Goal: Task Accomplishment & Management: Use online tool/utility

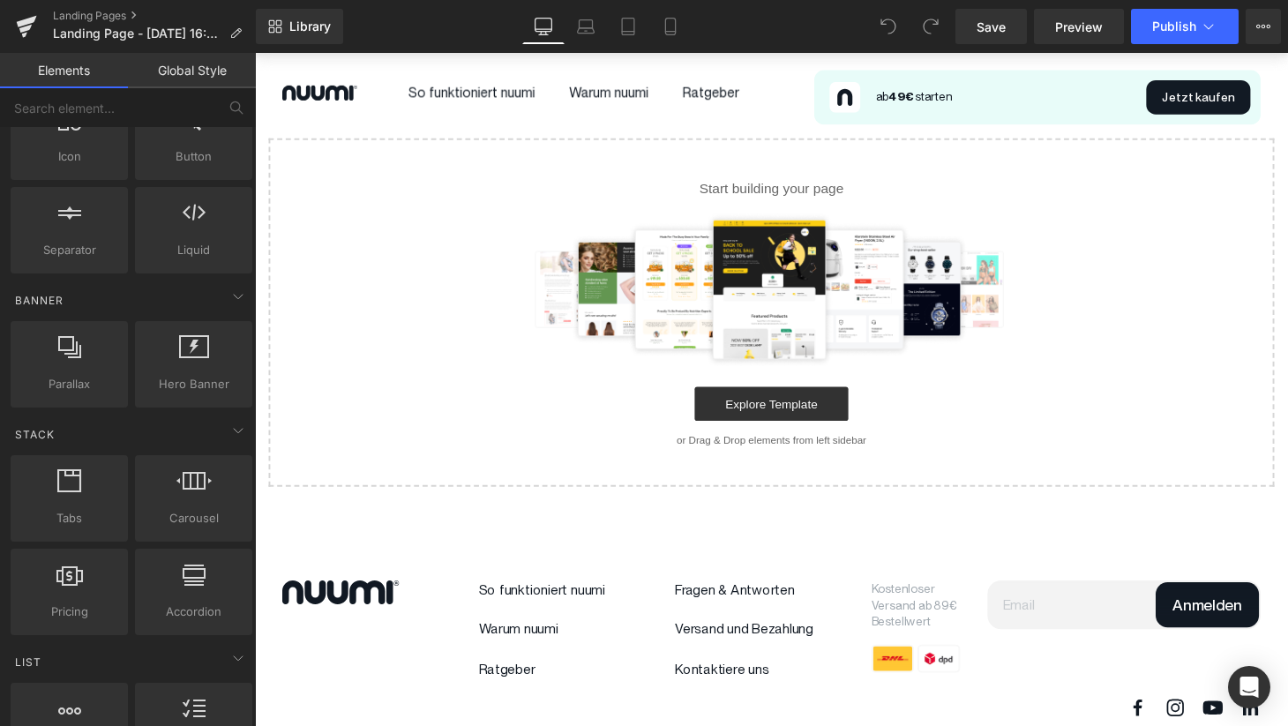
scroll to position [259, 0]
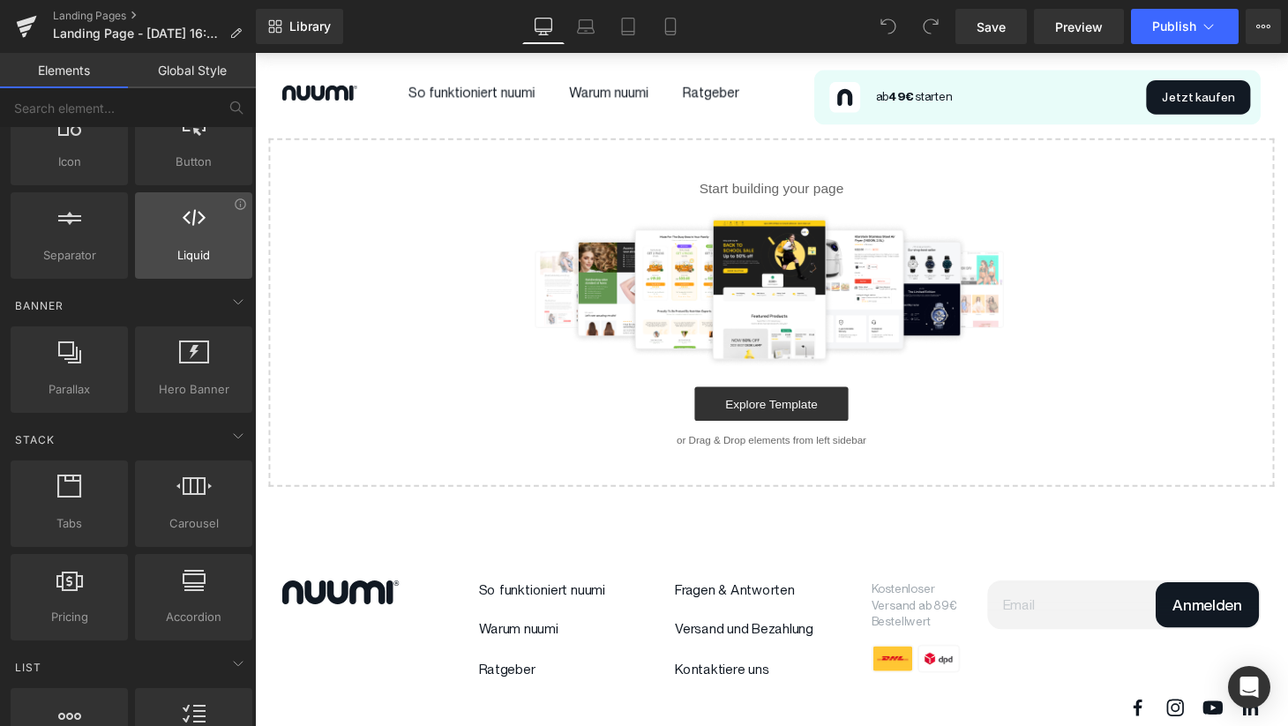
click at [191, 266] on div "Liquid liquid, custom code, html, javascript, css, reviews, apps, applications,…" at bounding box center [193, 235] width 117 height 86
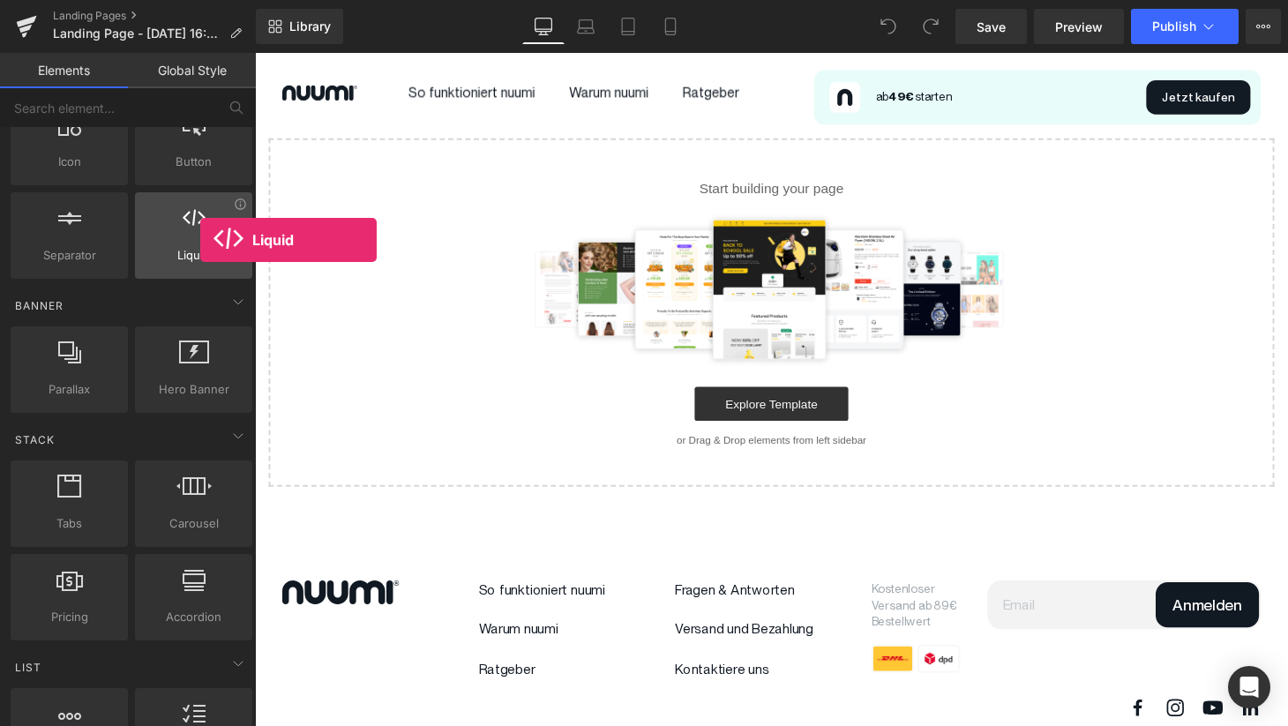
click at [200, 240] on div at bounding box center [193, 226] width 107 height 40
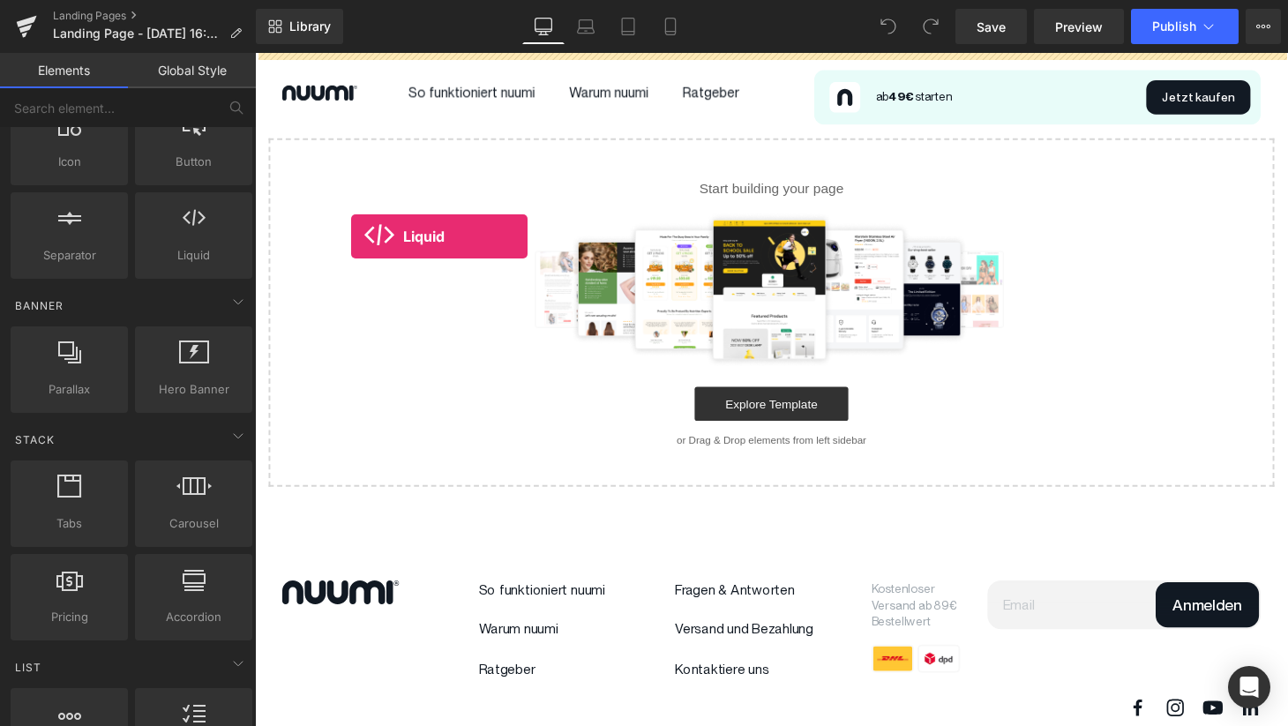
drag, startPoint x: 455, startPoint y: 293, endPoint x: 355, endPoint y: 243, distance: 112.4
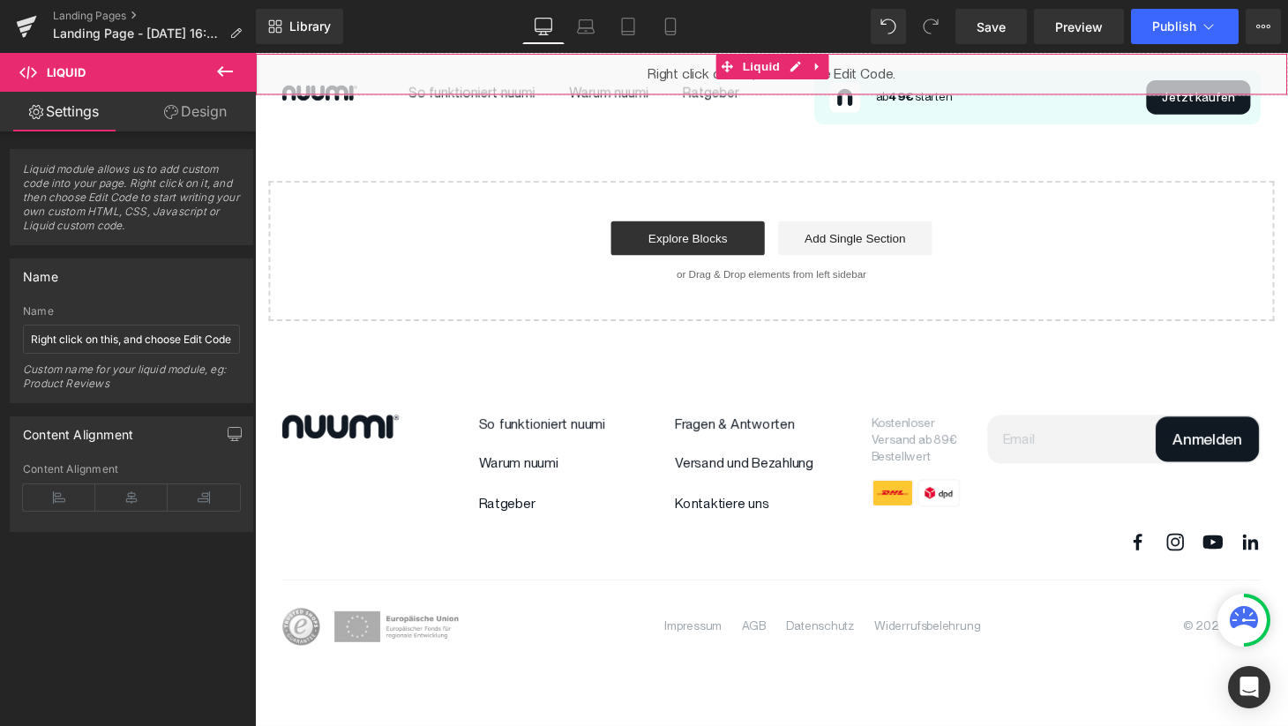
click at [148, 191] on span "Liquid module allows us to add custom code into your page. Right click on it, a…" at bounding box center [131, 203] width 217 height 82
click at [763, 72] on span "Liquid" at bounding box center [778, 67] width 48 height 26
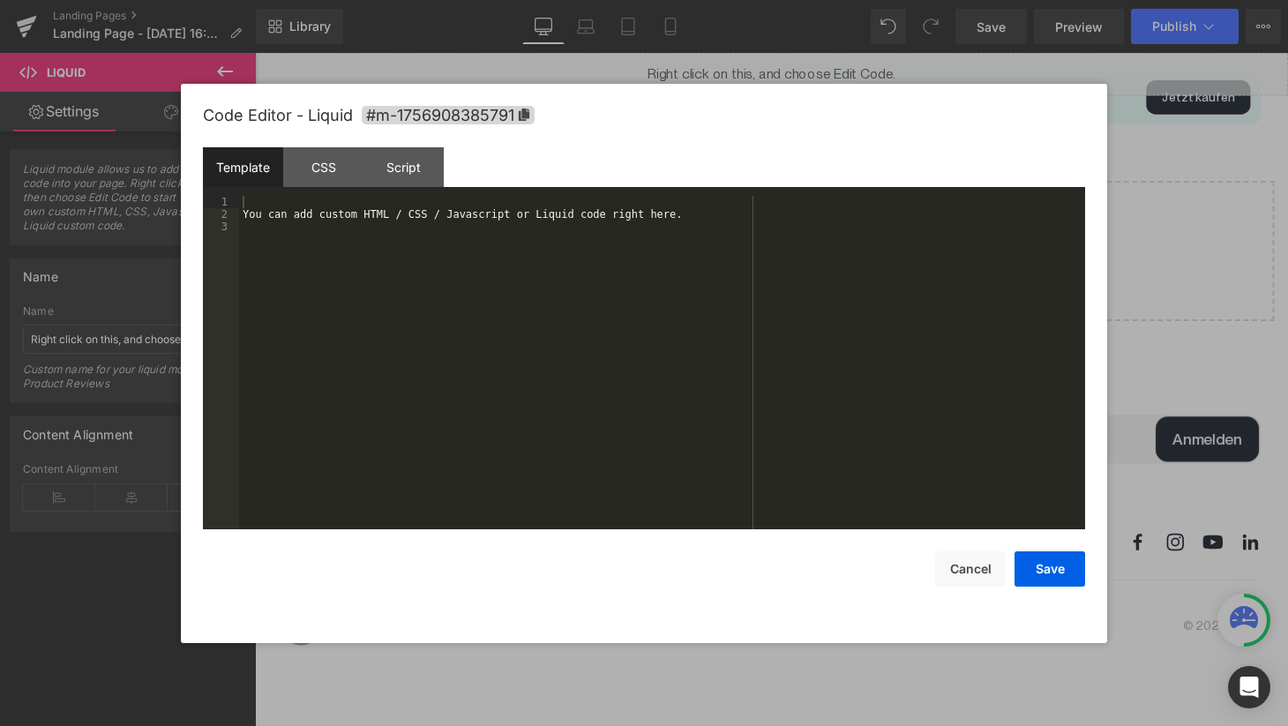
click at [821, 72] on div "Liquid" at bounding box center [788, 75] width 1067 height 44
click at [496, 212] on div "You can add custom HTML / CSS / Javascript or Liquid code right here." at bounding box center [662, 375] width 846 height 358
click at [393, 176] on div "Script" at bounding box center [403, 167] width 80 height 40
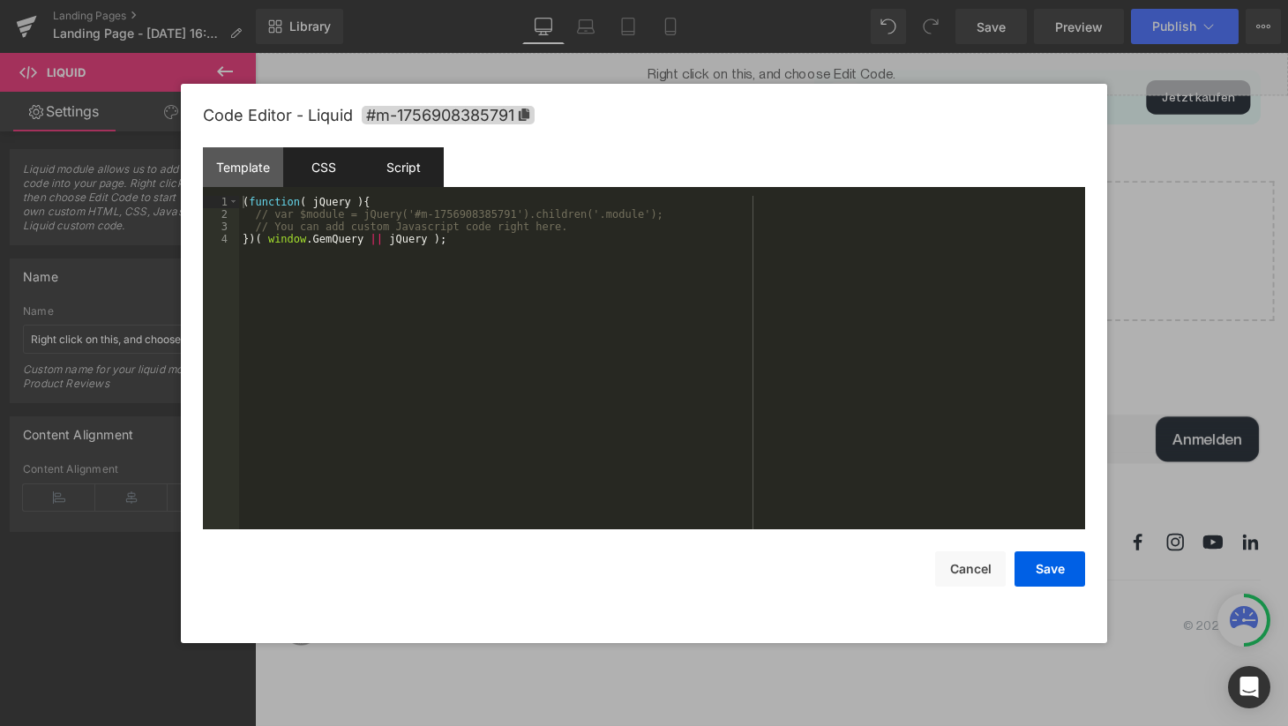
click at [332, 176] on div "CSS" at bounding box center [323, 167] width 80 height 40
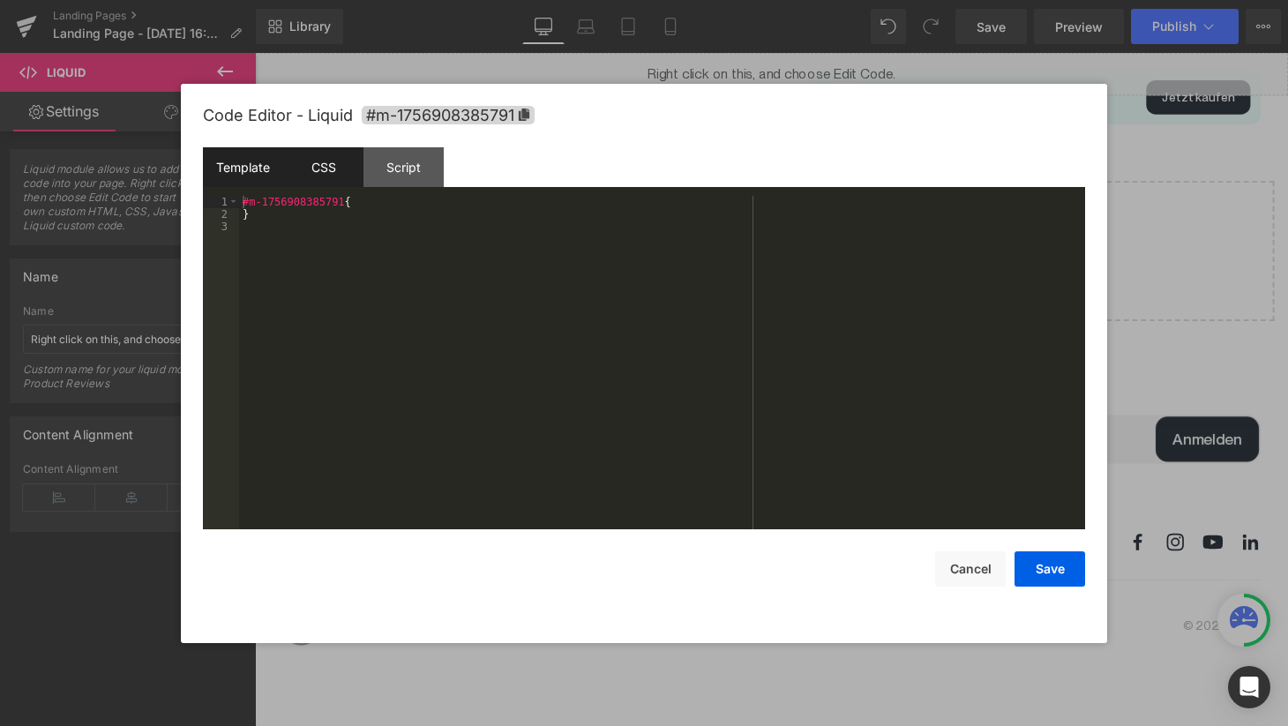
click at [262, 174] on div "Template" at bounding box center [243, 167] width 80 height 40
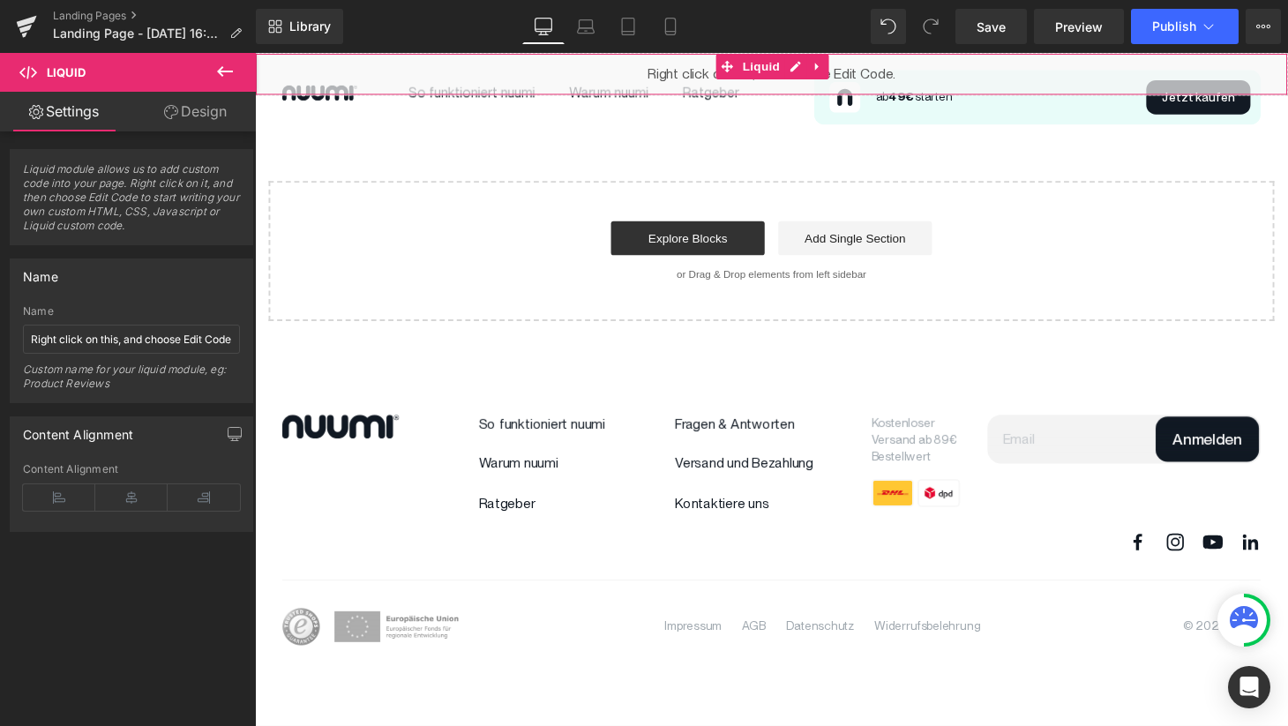
click at [187, 118] on link "Design" at bounding box center [195, 112] width 128 height 40
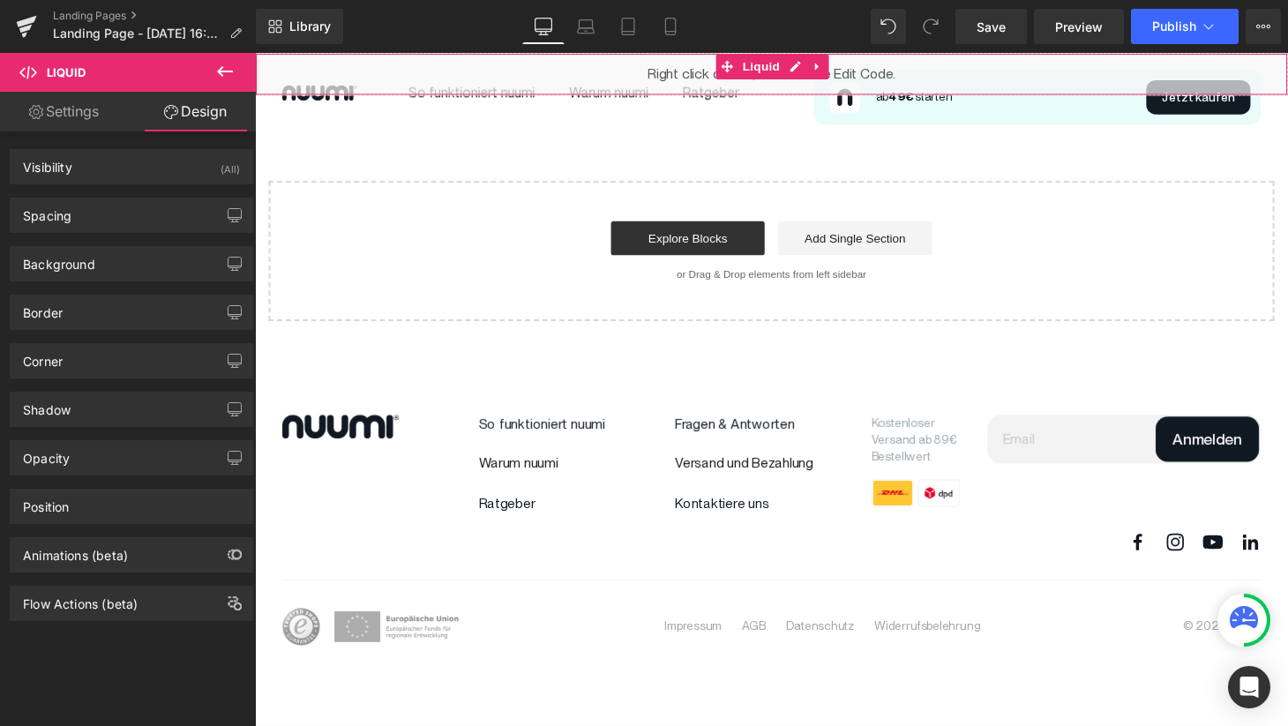
click at [93, 120] on link "Settings" at bounding box center [64, 112] width 128 height 40
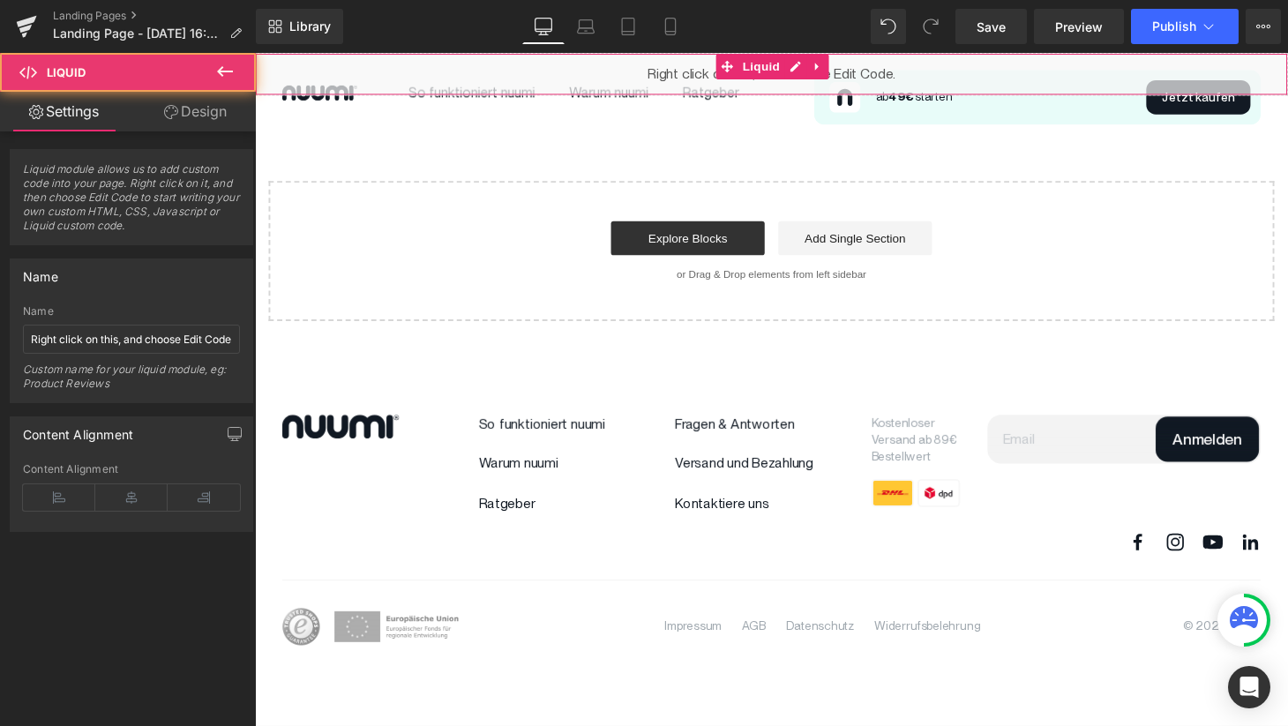
click at [1017, 74] on div "Liquid" at bounding box center [788, 75] width 1067 height 44
click at [835, 65] on icon at bounding box center [836, 68] width 4 height 8
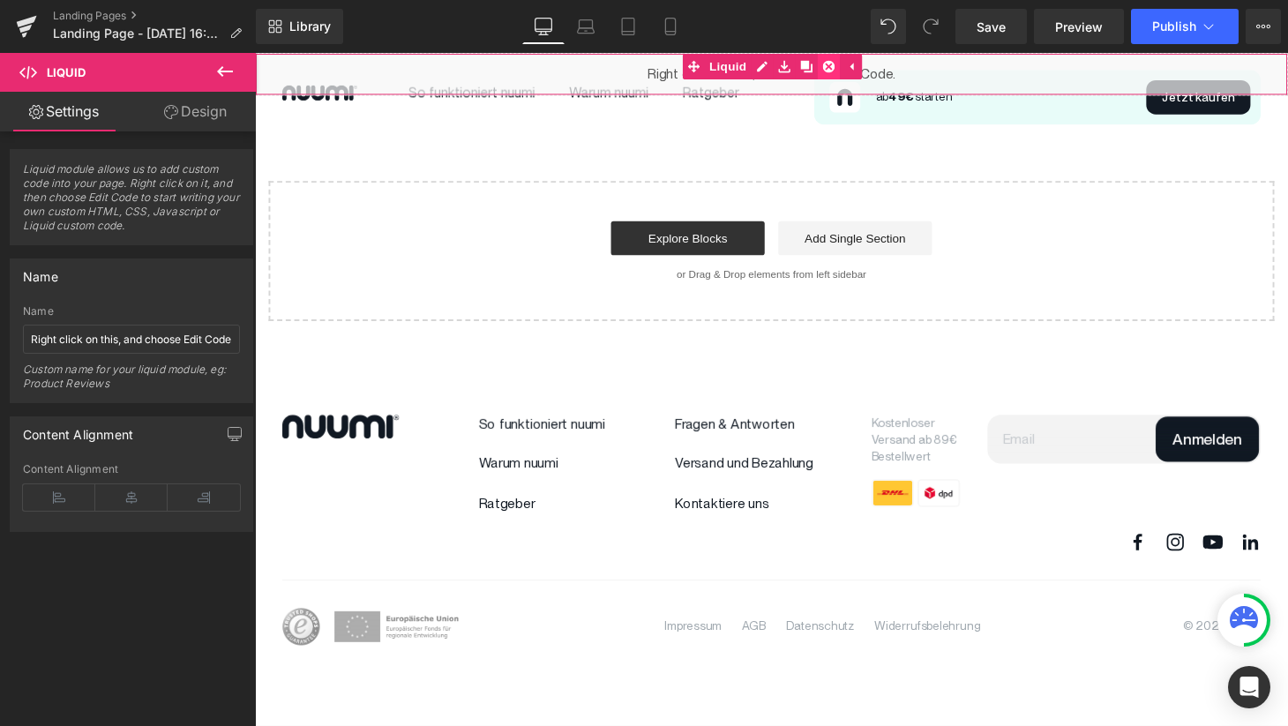
click at [852, 68] on icon at bounding box center [848, 67] width 12 height 12
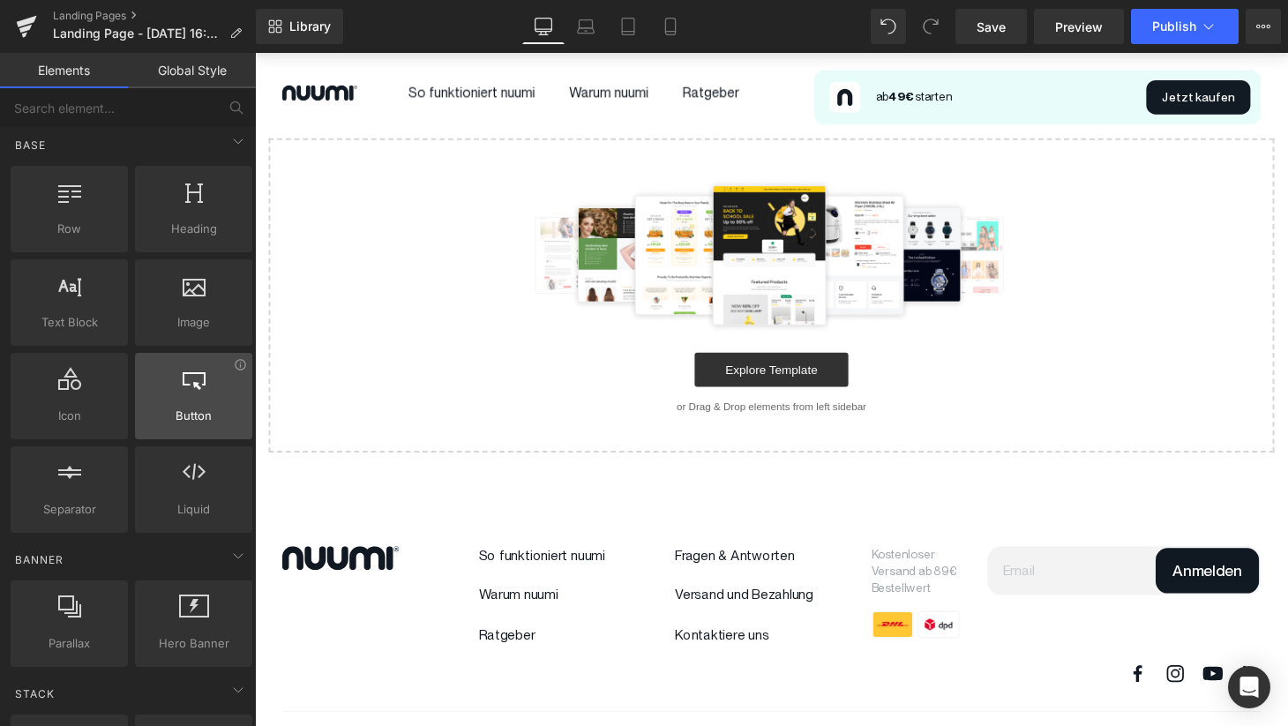
scroll to position [0, 0]
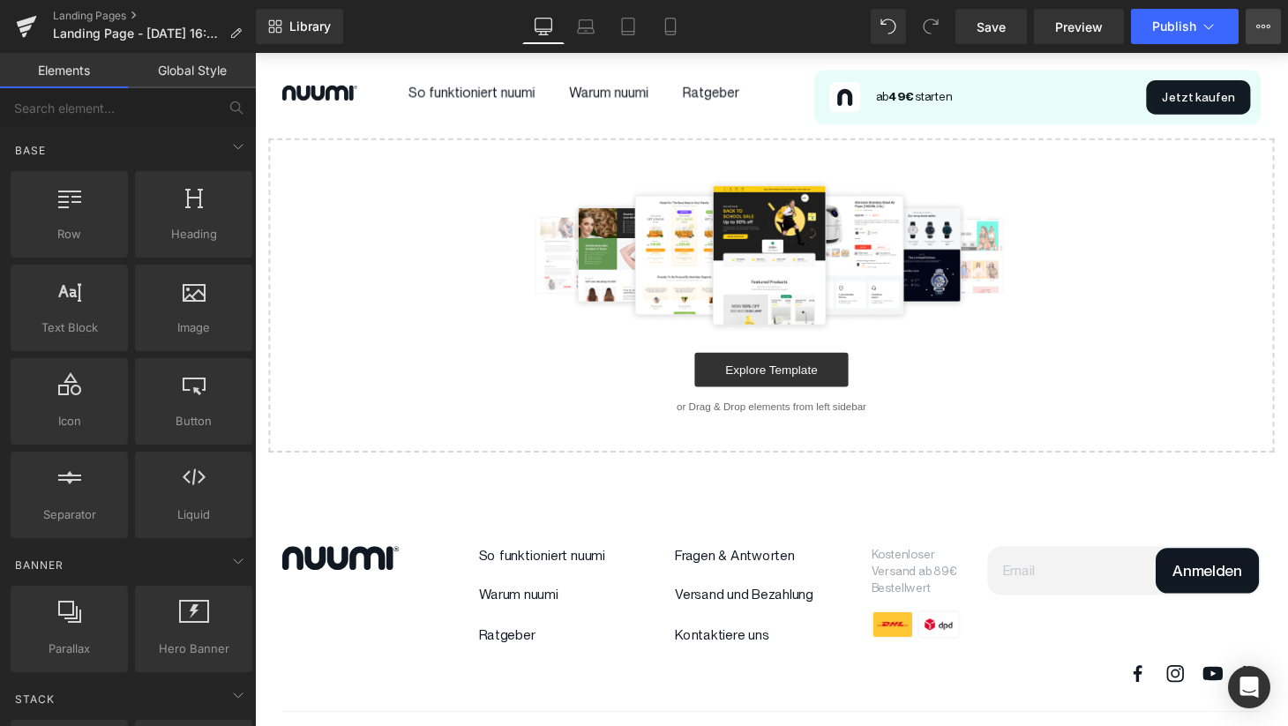
click at [1254, 26] on button "View Live Page View with current Template Save Template to Library Schedule Pub…" at bounding box center [1262, 26] width 35 height 35
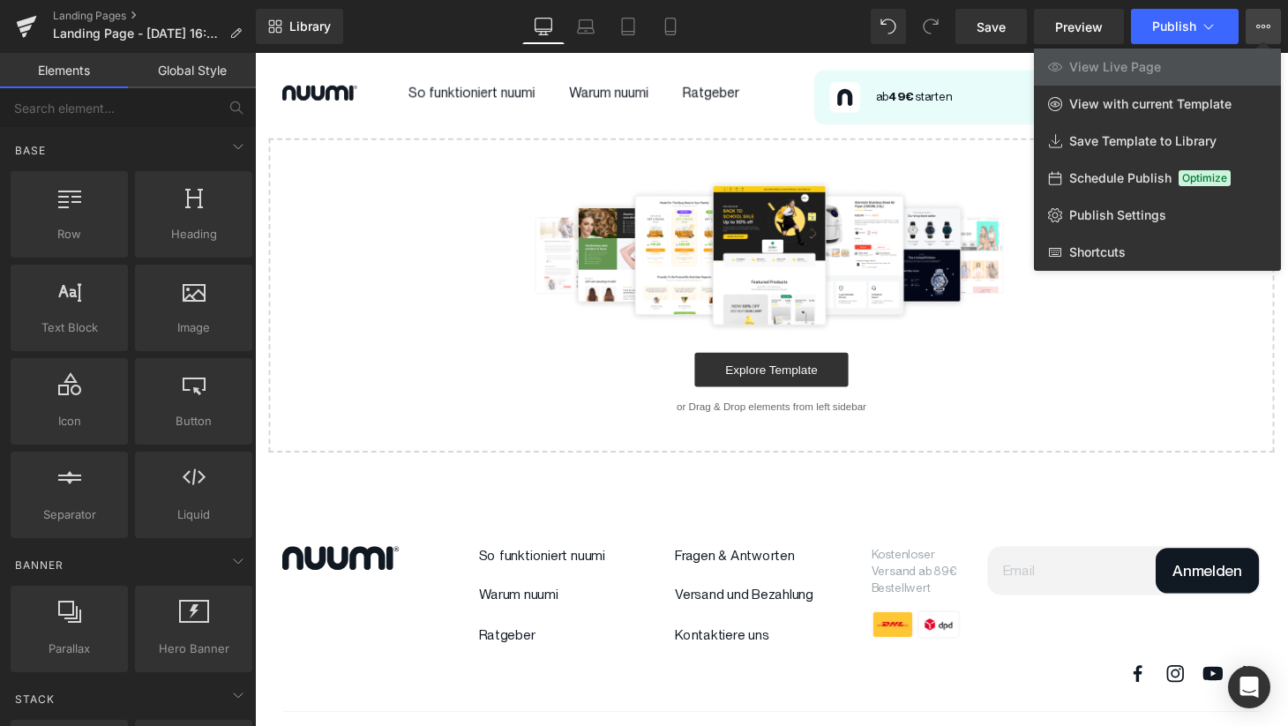
click at [797, 56] on div at bounding box center [771, 389] width 1033 height 673
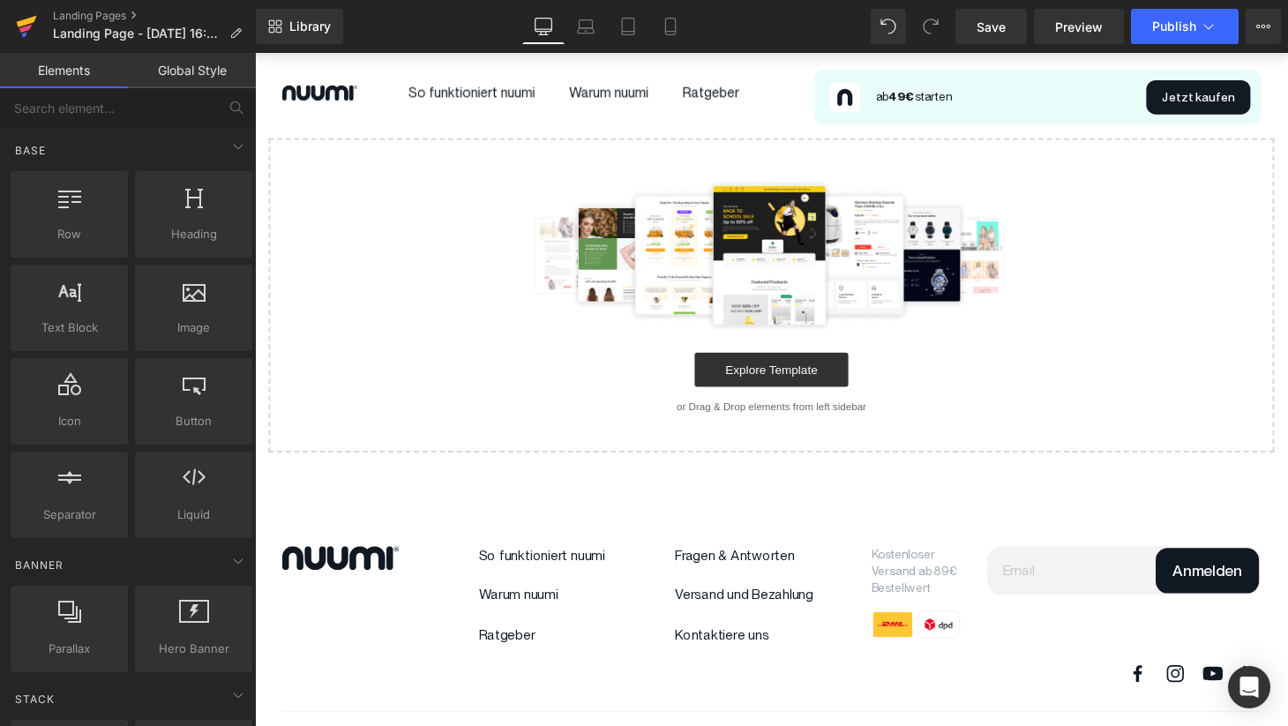
click at [16, 26] on icon at bounding box center [26, 26] width 21 height 44
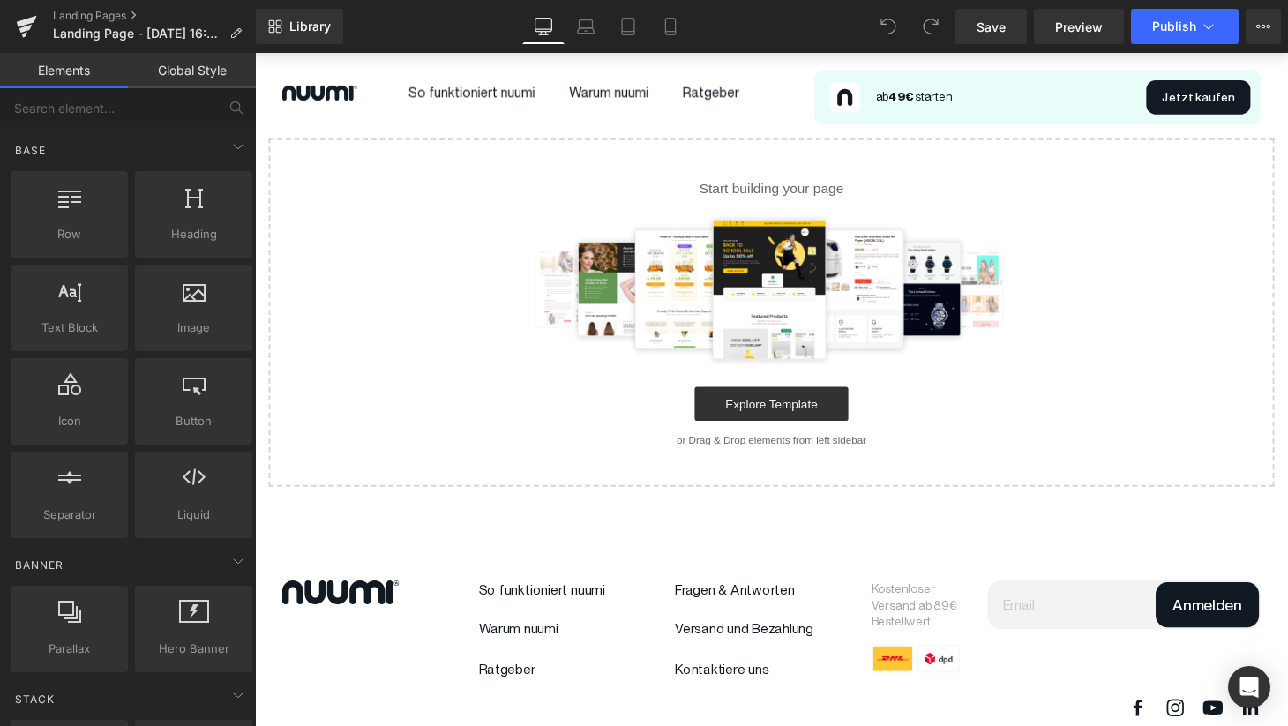
click at [205, 76] on link "Global Style" at bounding box center [192, 70] width 128 height 35
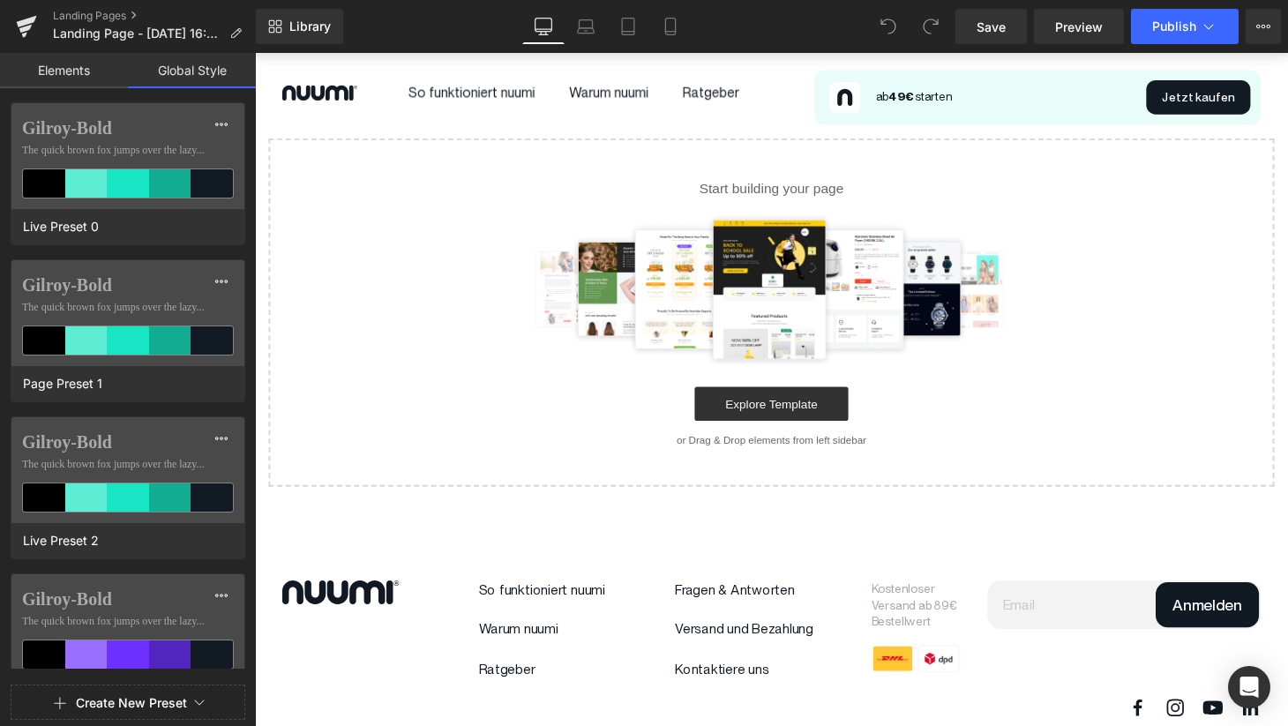
click at [59, 73] on link "Elements" at bounding box center [64, 70] width 128 height 35
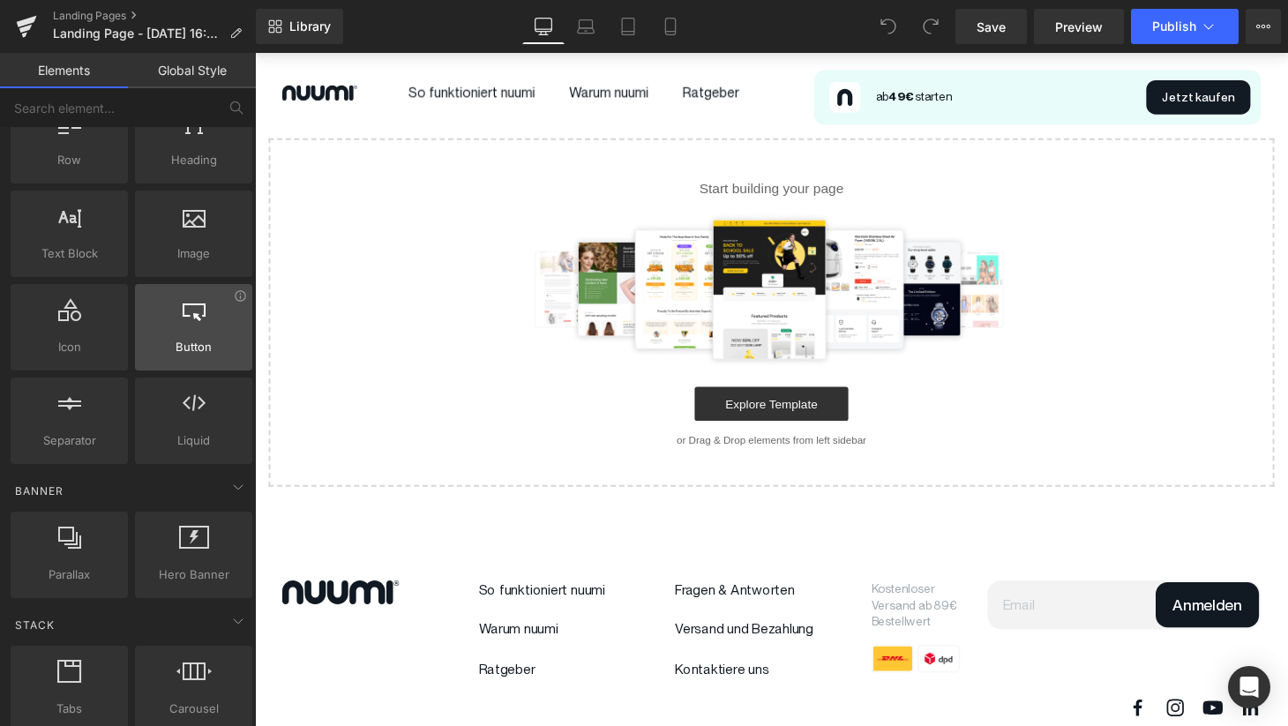
scroll to position [79, 0]
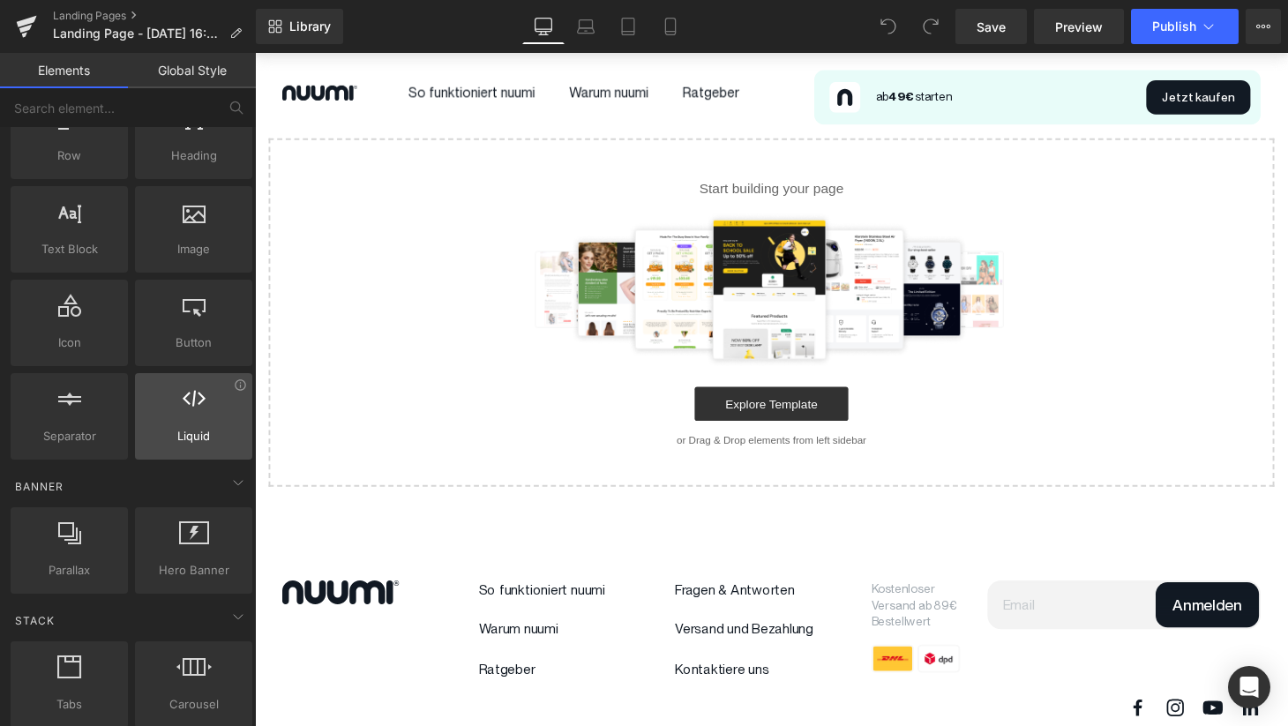
click at [191, 428] on span "Liquid" at bounding box center [193, 436] width 107 height 19
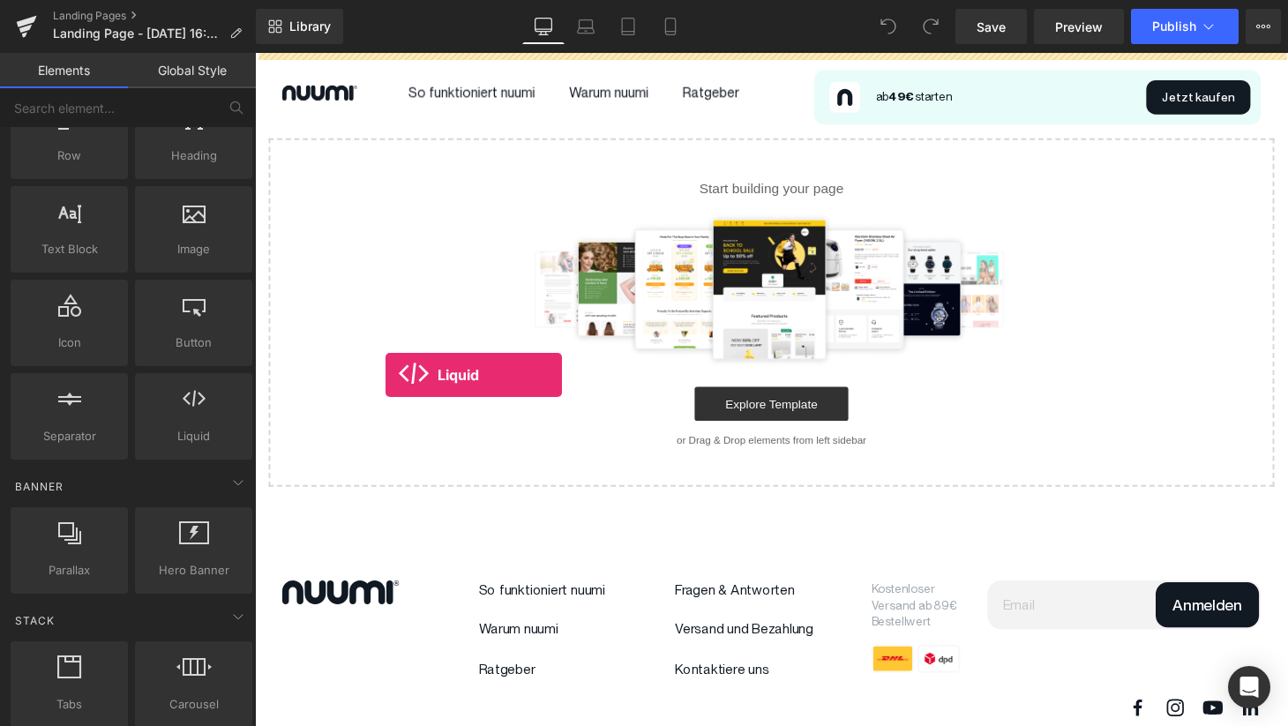
drag, startPoint x: 445, startPoint y: 481, endPoint x: 390, endPoint y: 385, distance: 110.3
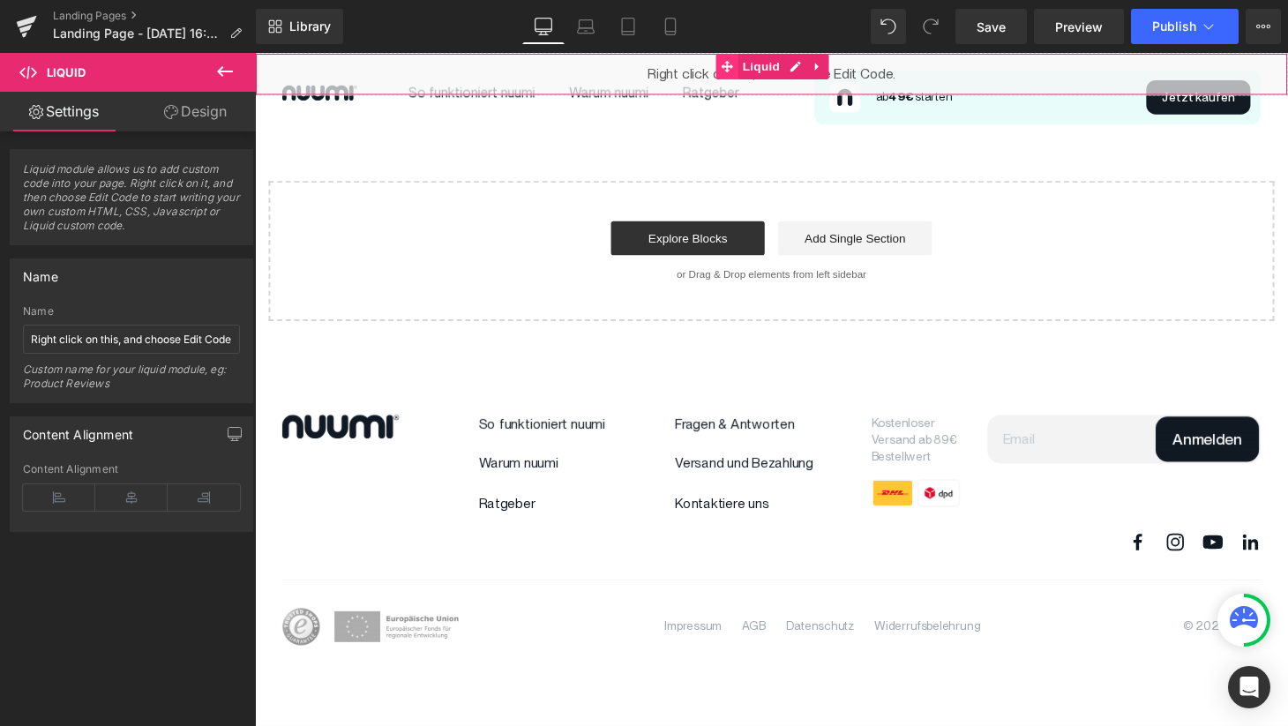
click at [744, 66] on icon at bounding box center [743, 67] width 12 height 12
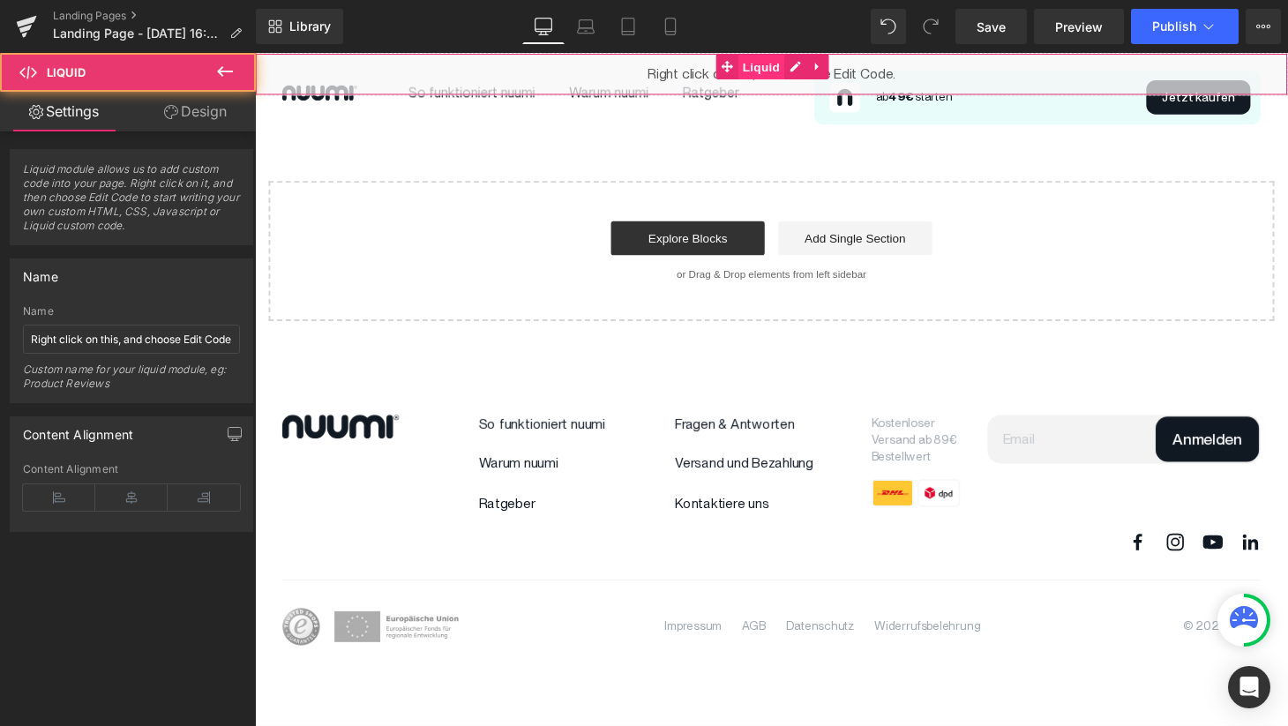
click at [781, 68] on span "Liquid" at bounding box center [778, 68] width 48 height 26
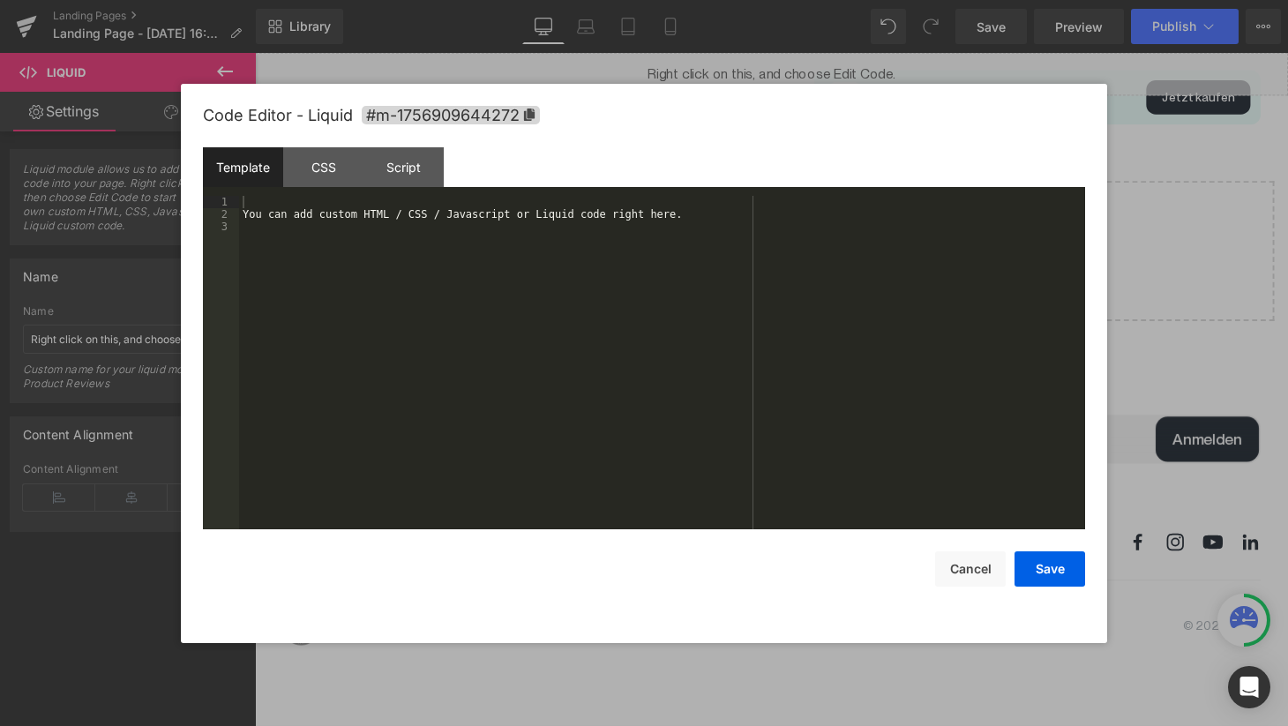
click at [818, 64] on div "Liquid" at bounding box center [788, 75] width 1067 height 44
click at [581, 251] on div "You can add custom HTML / CSS / Javascript or Liquid code right here." at bounding box center [662, 375] width 846 height 358
click at [971, 565] on button "Cancel" at bounding box center [970, 568] width 71 height 35
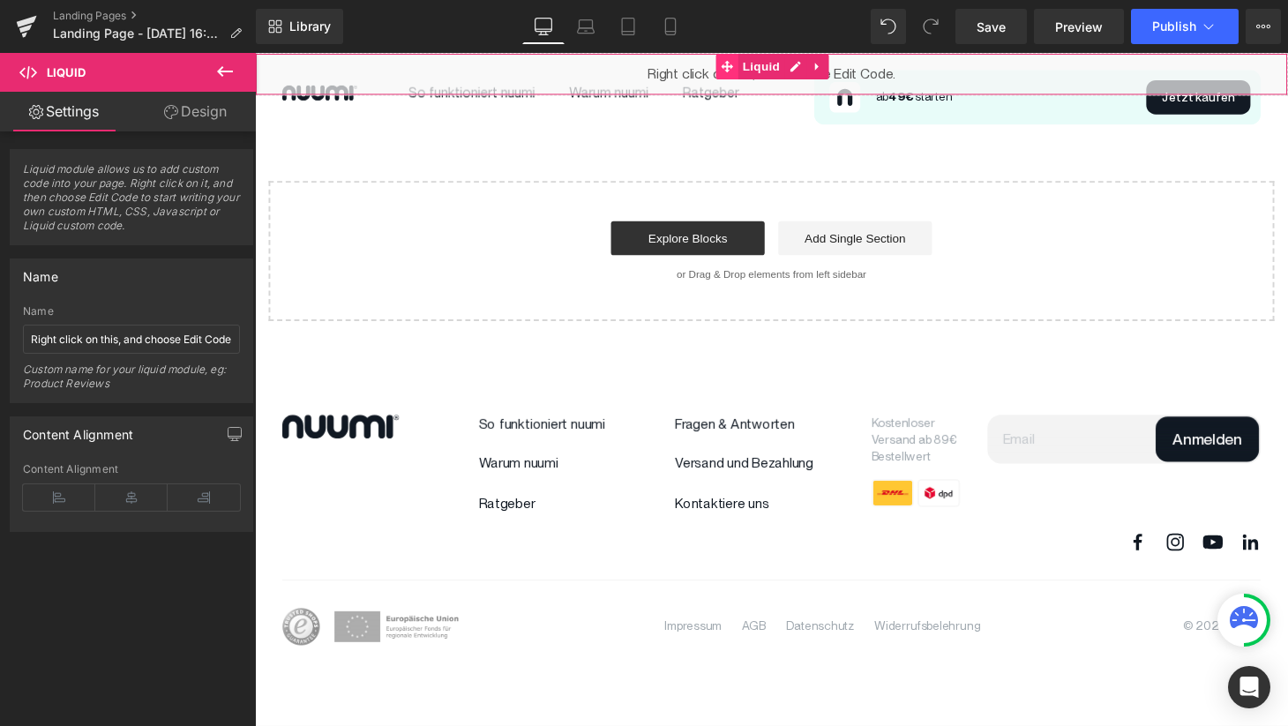
click at [743, 64] on icon at bounding box center [743, 67] width 12 height 12
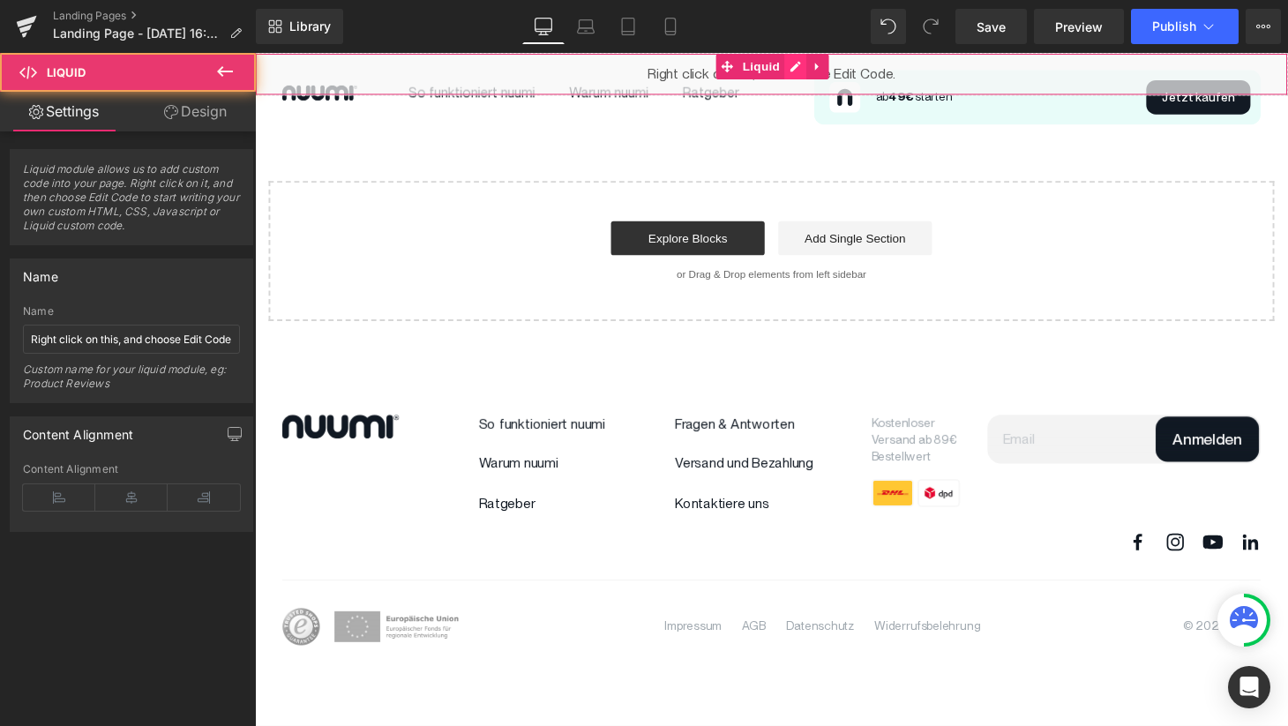
click at [809, 65] on div "Liquid" at bounding box center [788, 75] width 1067 height 44
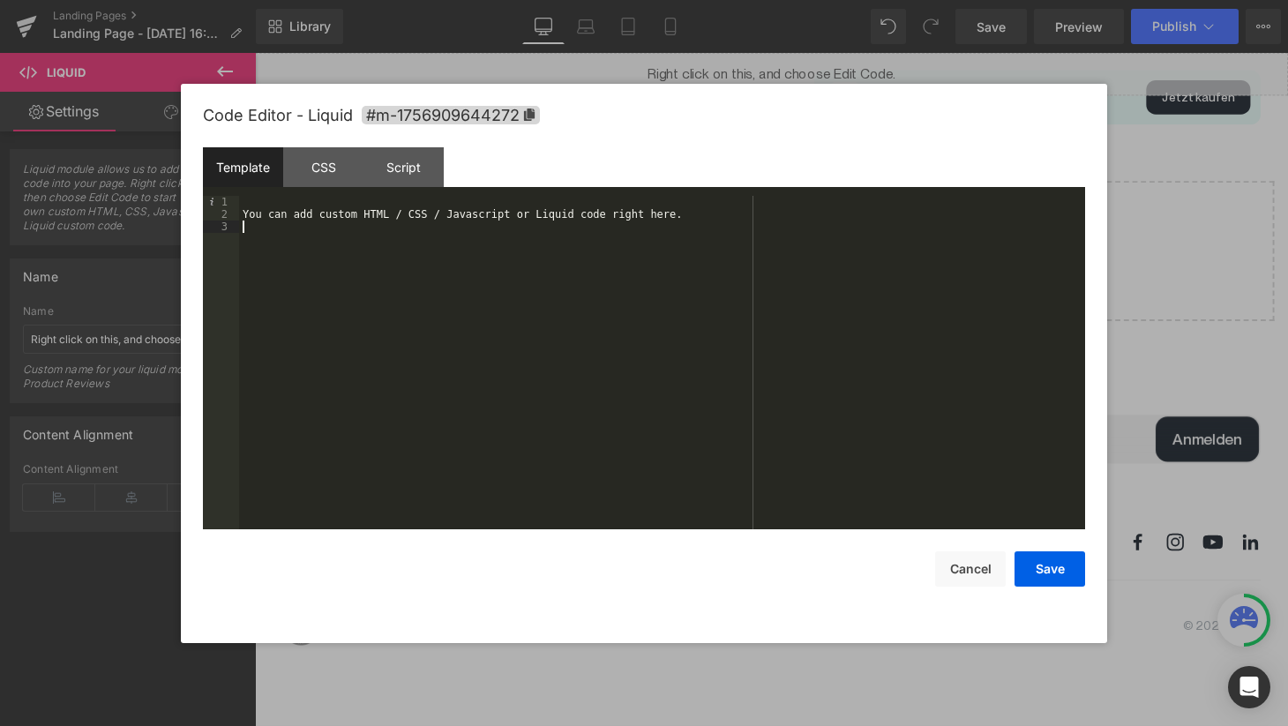
click at [551, 259] on div "You can add custom HTML / CSS / Javascript or Liquid code right here." at bounding box center [662, 375] width 846 height 358
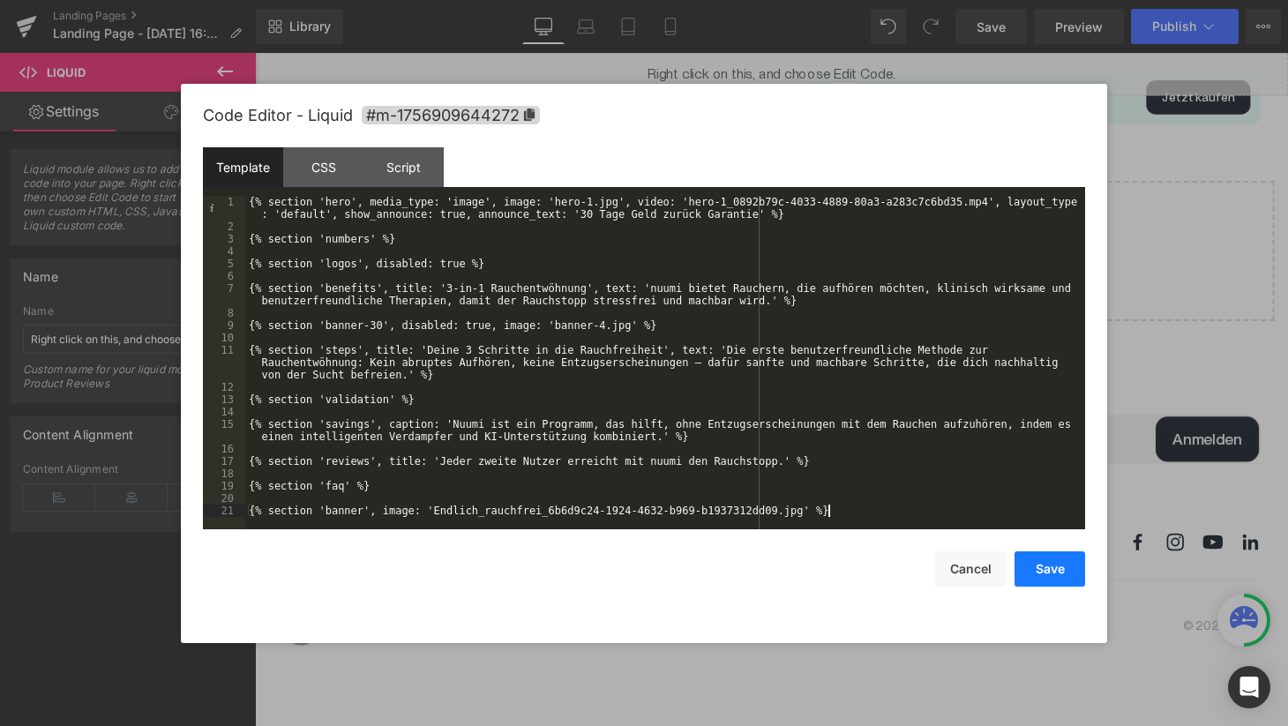
click at [1037, 555] on button "Save" at bounding box center [1049, 568] width 71 height 35
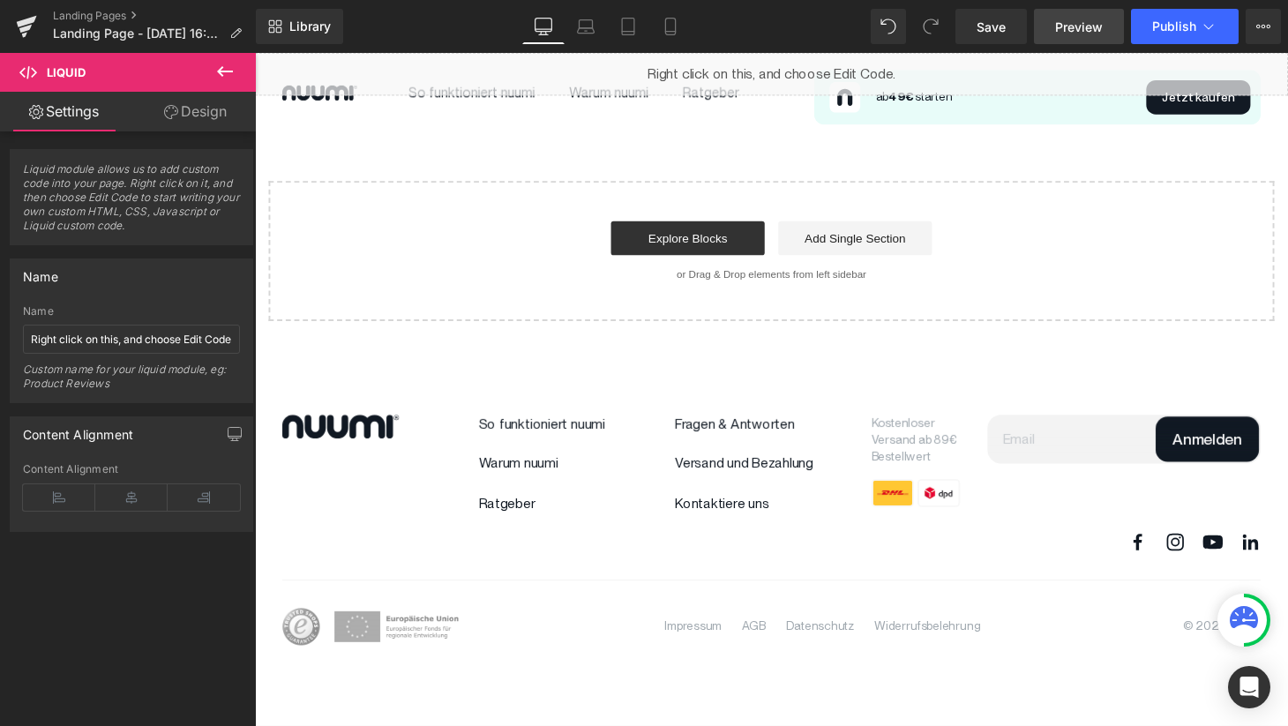
click at [1071, 28] on span "Preview" at bounding box center [1079, 27] width 48 height 19
click at [808, 68] on icon at bounding box center [813, 67] width 12 height 13
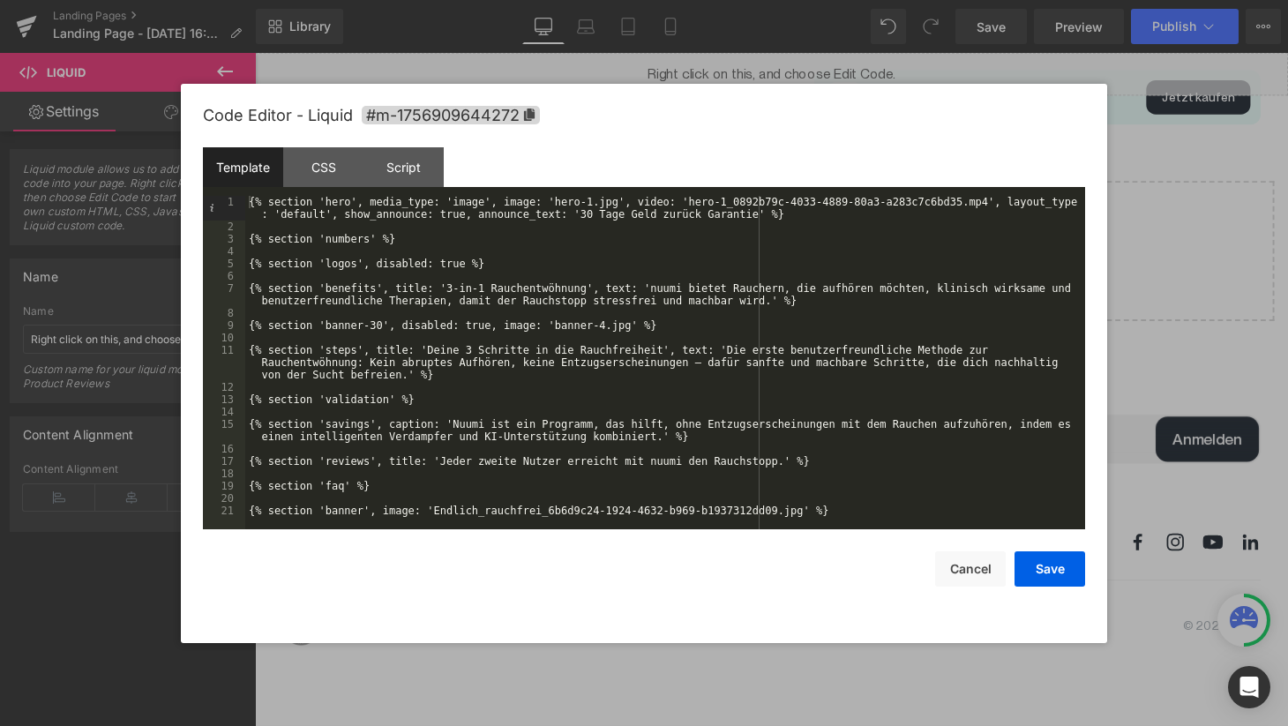
click at [584, 345] on div "{% section 'hero', media_type: 'image', image: 'hero-1.jpg', video: 'hero-1_089…" at bounding box center [665, 381] width 840 height 370
click at [318, 161] on div "CSS" at bounding box center [323, 167] width 80 height 40
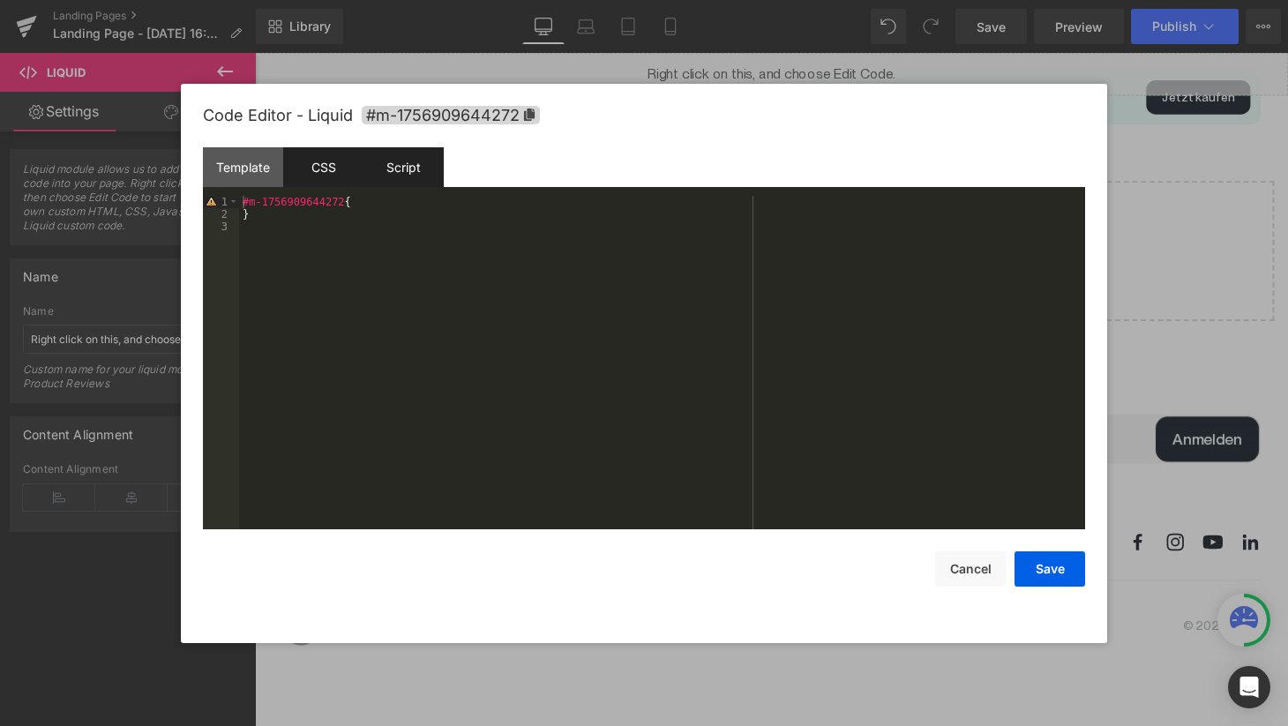
click at [420, 165] on div "Script" at bounding box center [403, 167] width 80 height 40
click at [321, 171] on div "CSS" at bounding box center [323, 167] width 80 height 40
click at [276, 232] on div "#m-1756909644272 { }" at bounding box center [662, 375] width 846 height 358
click at [252, 168] on div "Template" at bounding box center [243, 167] width 80 height 40
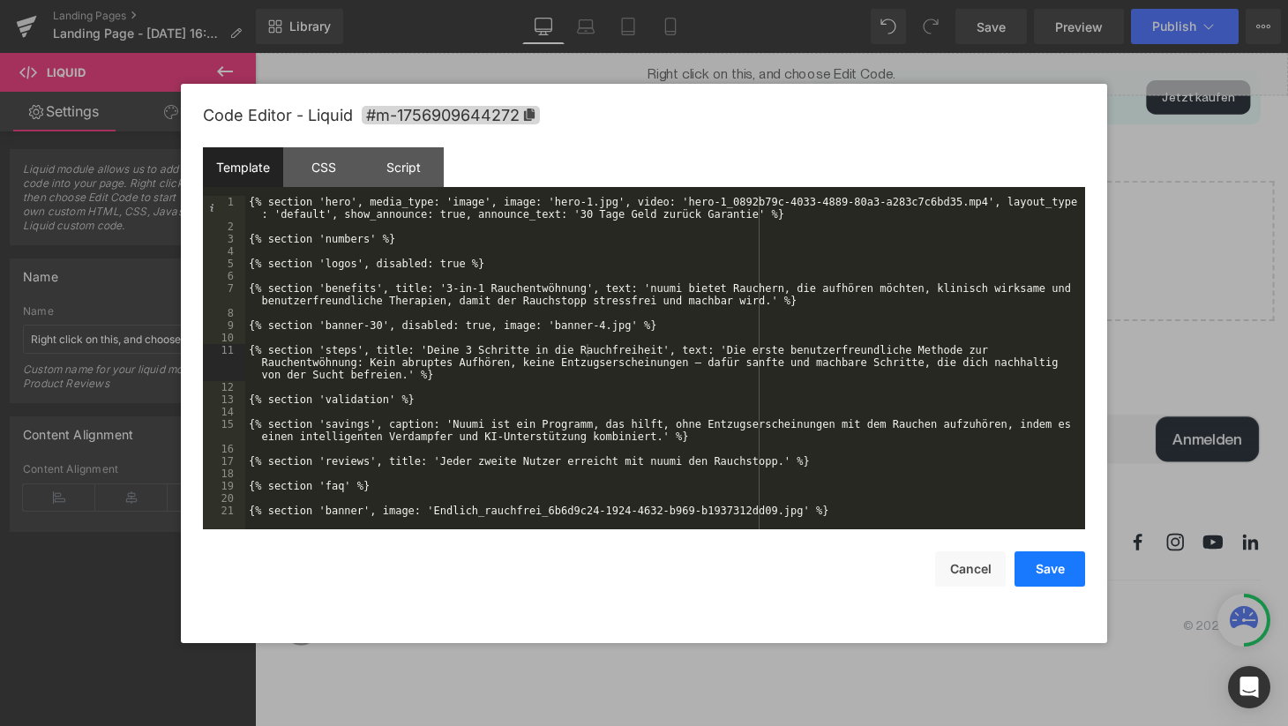
click at [1057, 574] on button "Save" at bounding box center [1049, 568] width 71 height 35
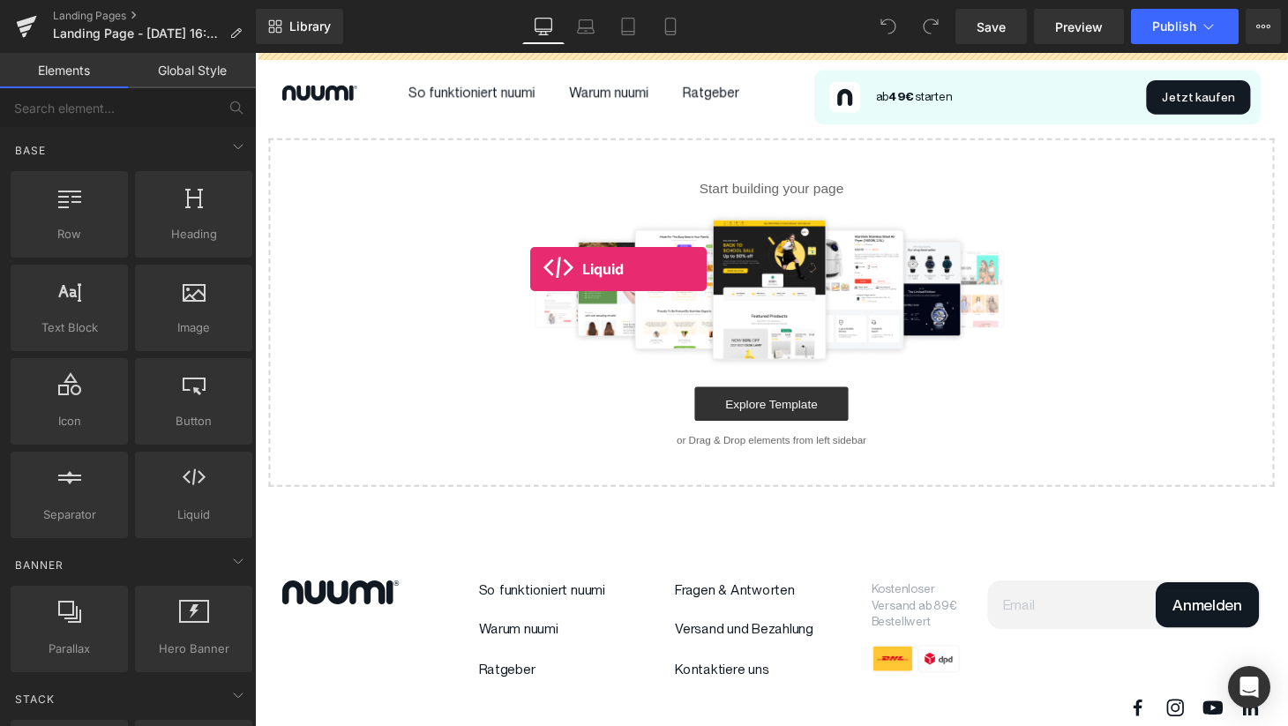
drag, startPoint x: 286, startPoint y: 430, endPoint x: 539, endPoint y: 276, distance: 296.0
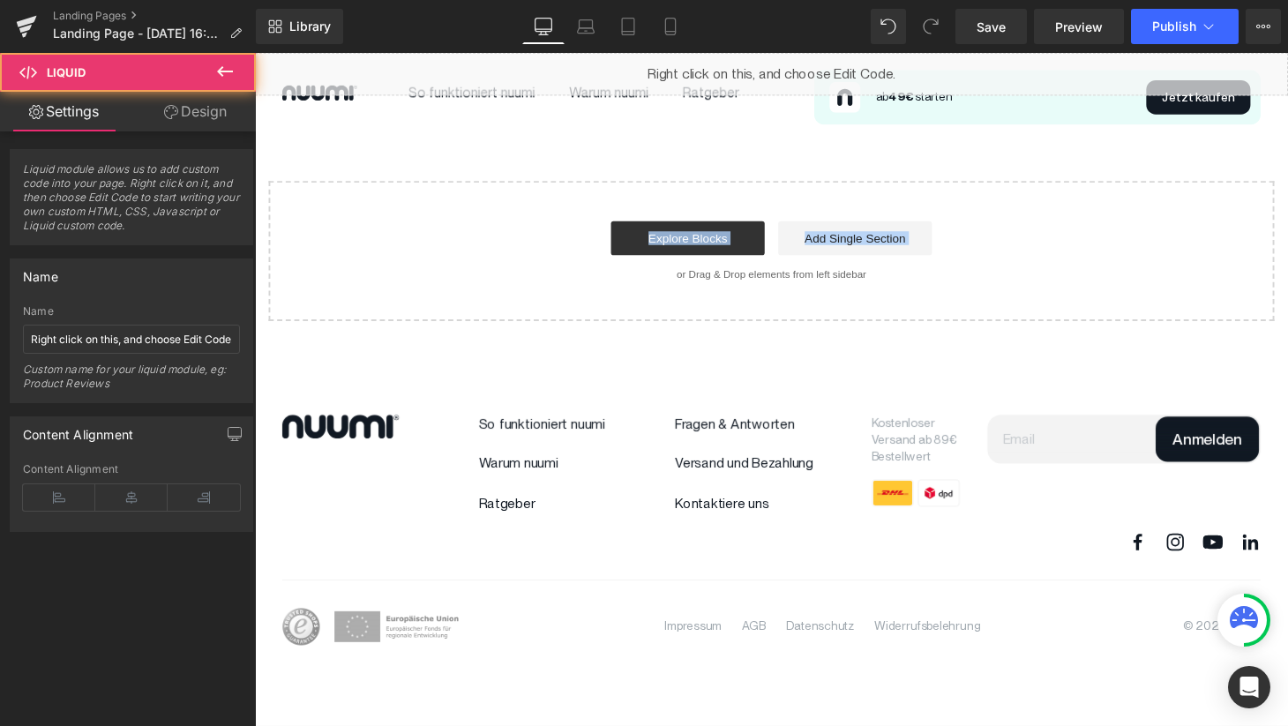
drag, startPoint x: 565, startPoint y: 73, endPoint x: 568, endPoint y: 279, distance: 205.6
click at [568, 279] on div "Liquid Select your layout" at bounding box center [788, 191] width 1067 height 277
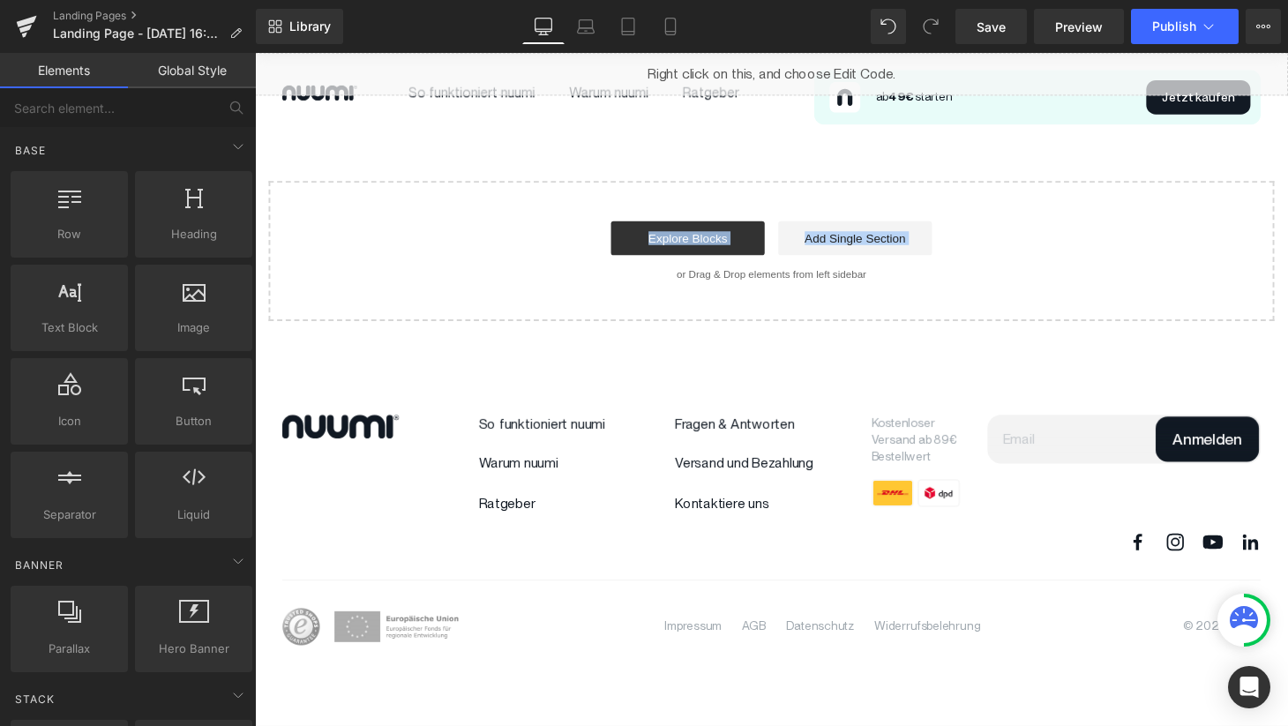
click at [665, 268] on div "Start building your page Explore Blocks Add Single Section or Drag & Drop eleme…" at bounding box center [789, 257] width 1036 height 141
click at [843, 238] on link "Add Single Section" at bounding box center [875, 244] width 159 height 35
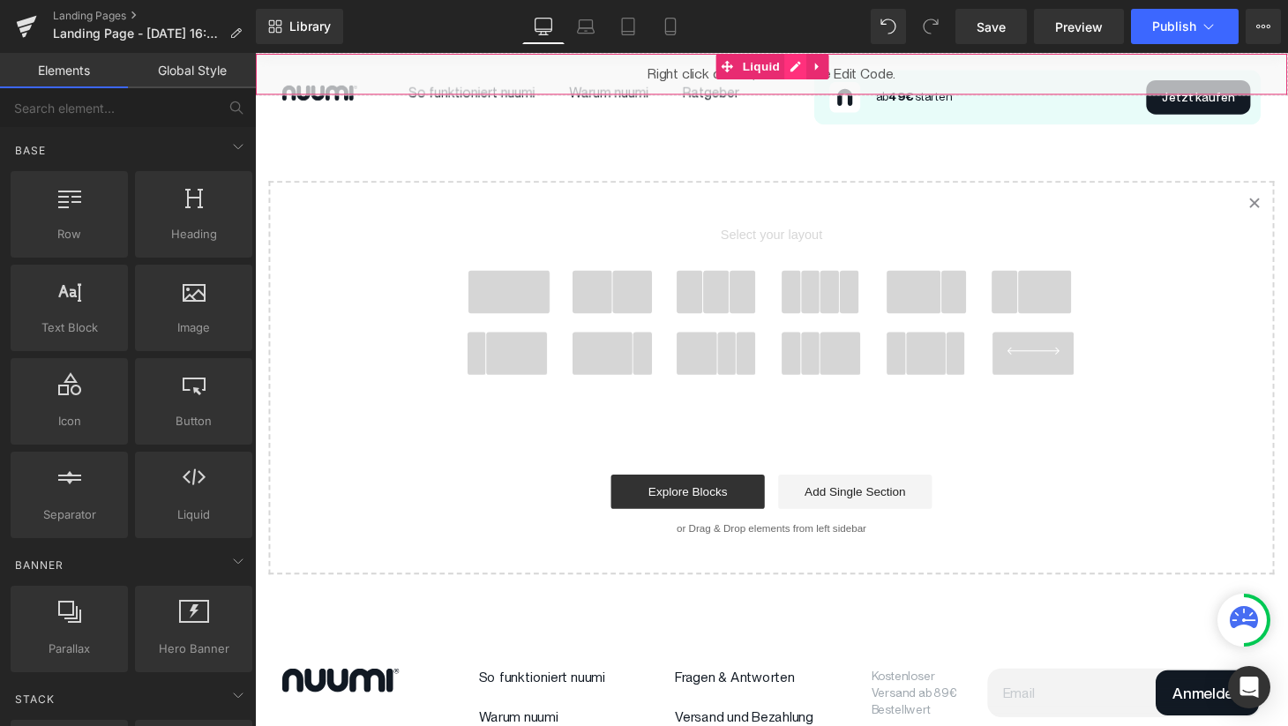
click at [819, 67] on div "Liquid" at bounding box center [788, 75] width 1067 height 44
click at [844, 68] on link at bounding box center [836, 67] width 23 height 26
click at [849, 68] on icon at bounding box center [848, 67] width 12 height 13
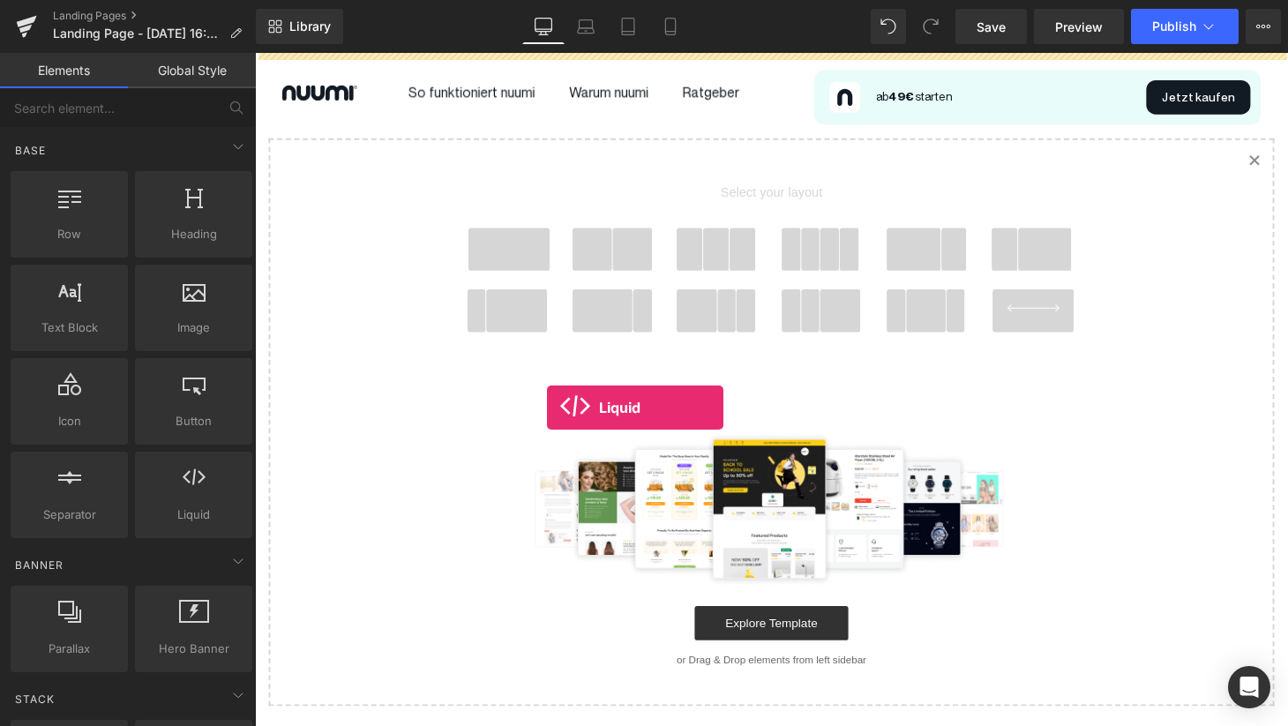
drag, startPoint x: 370, startPoint y: 458, endPoint x: 557, endPoint y: 419, distance: 191.0
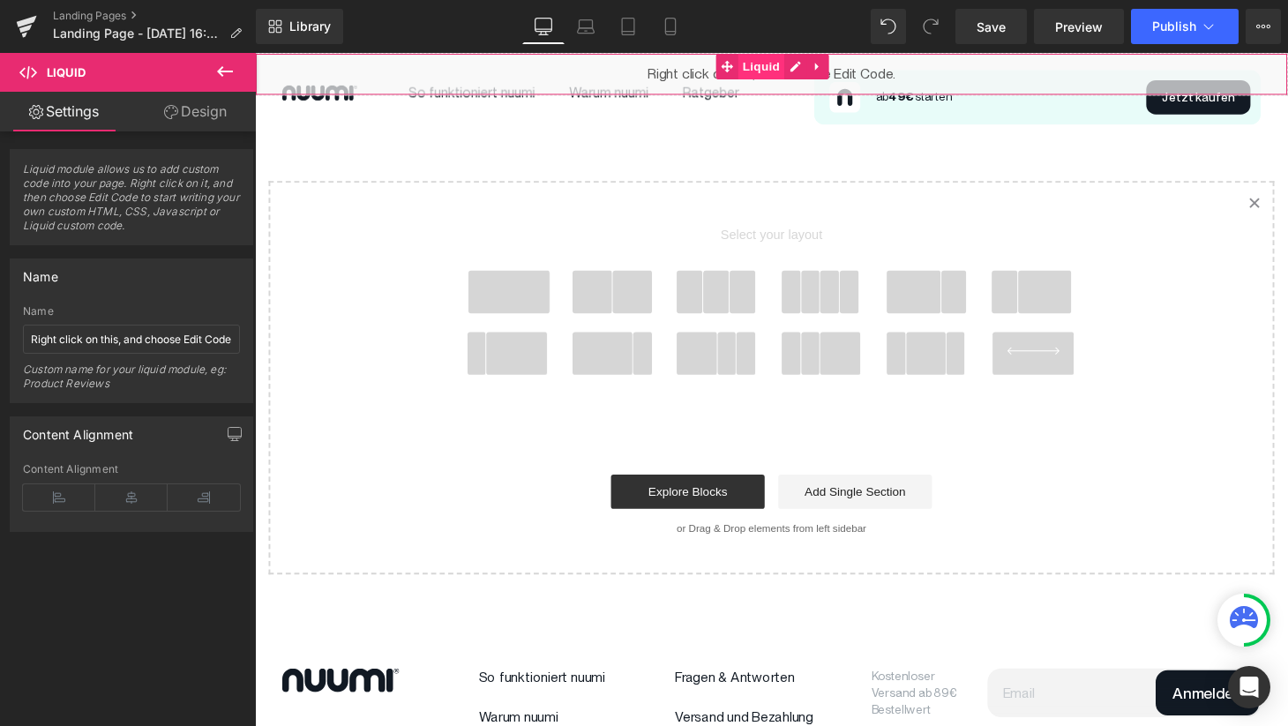
click at [785, 64] on span "Liquid" at bounding box center [778, 67] width 48 height 26
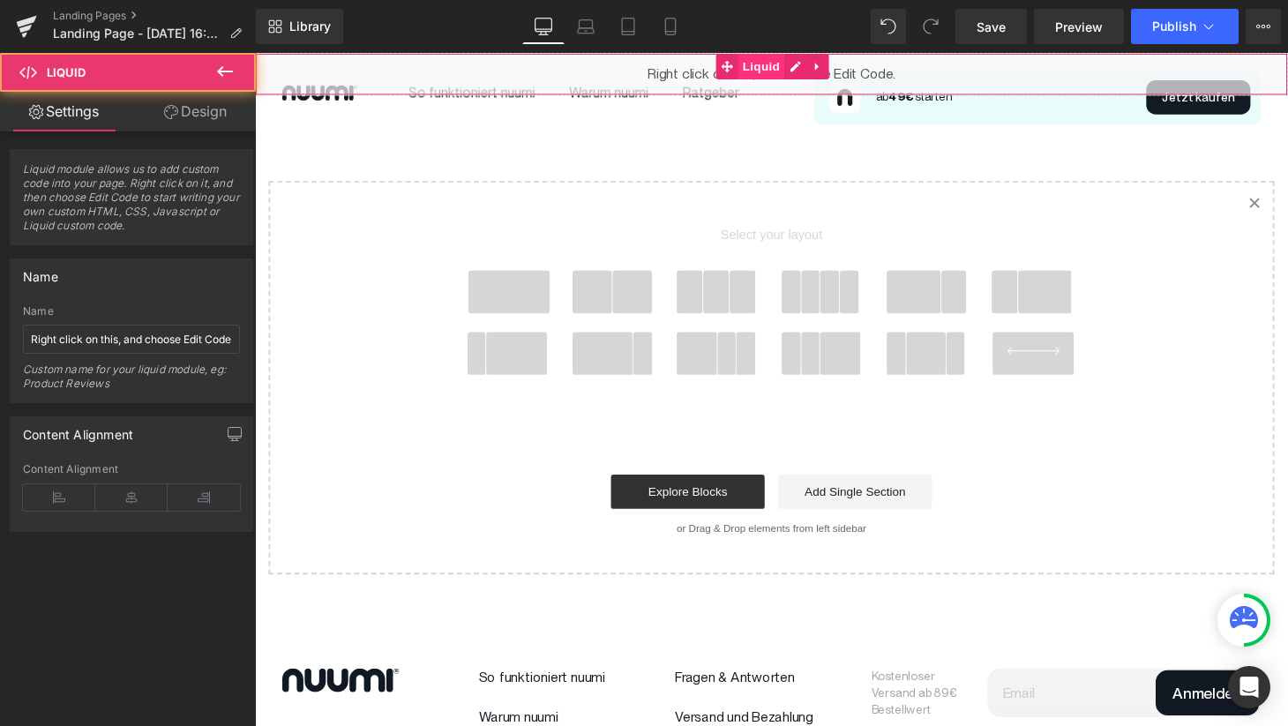
click at [785, 64] on span "Liquid" at bounding box center [778, 67] width 48 height 26
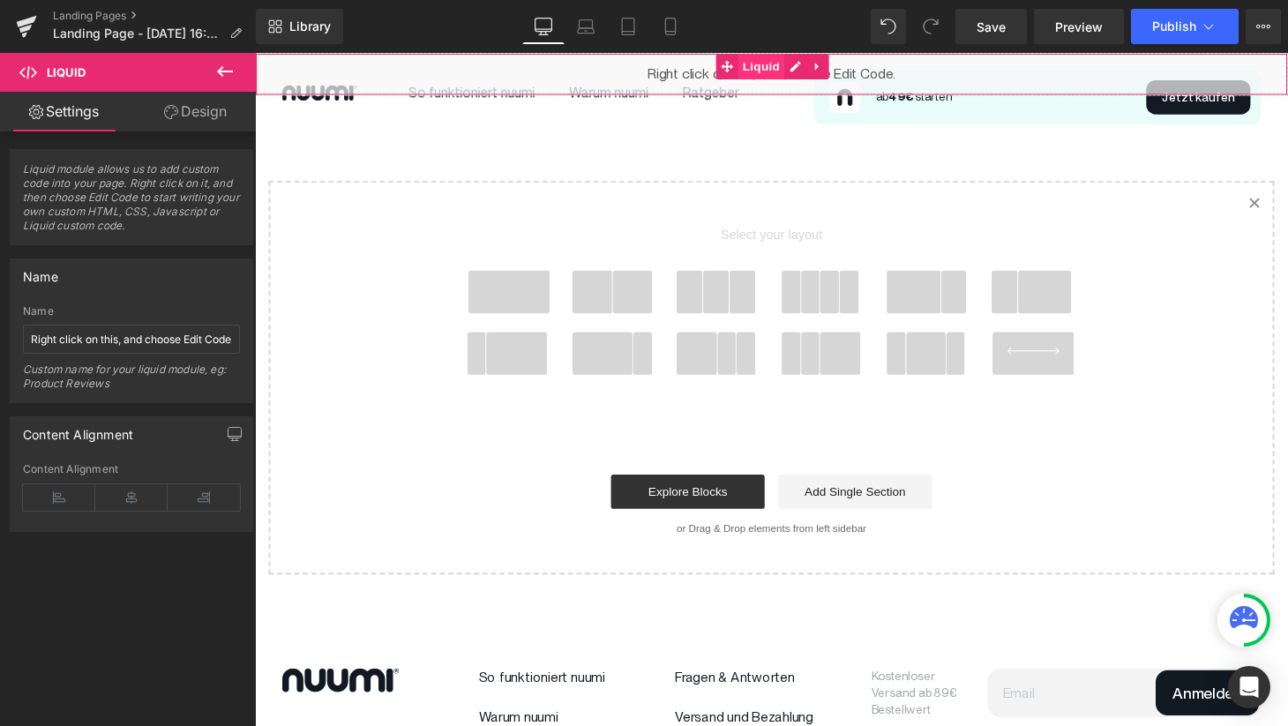
click at [785, 64] on span "Liquid" at bounding box center [778, 67] width 48 height 26
click at [54, 213] on span "Liquid module allows us to add custom code into your page. Right click on it, a…" at bounding box center [131, 203] width 217 height 82
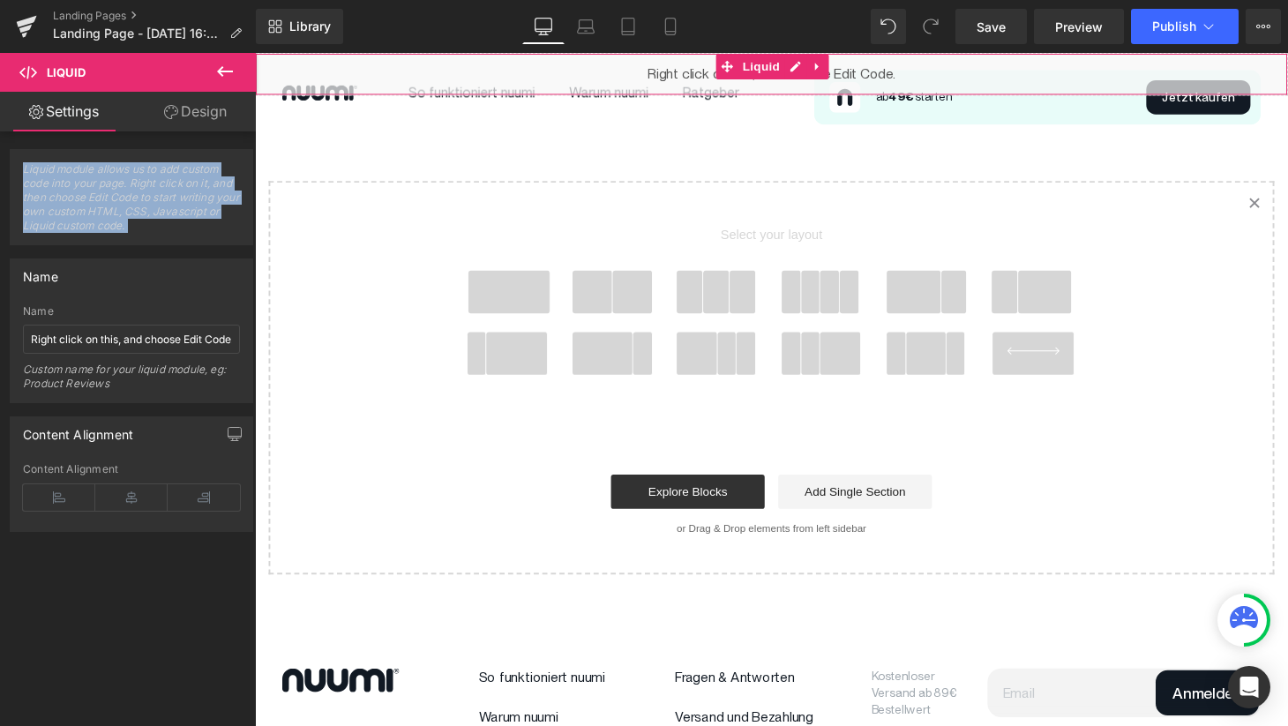
click at [54, 213] on span "Liquid module allows us to add custom code into your page. Right click on it, a…" at bounding box center [131, 203] width 217 height 82
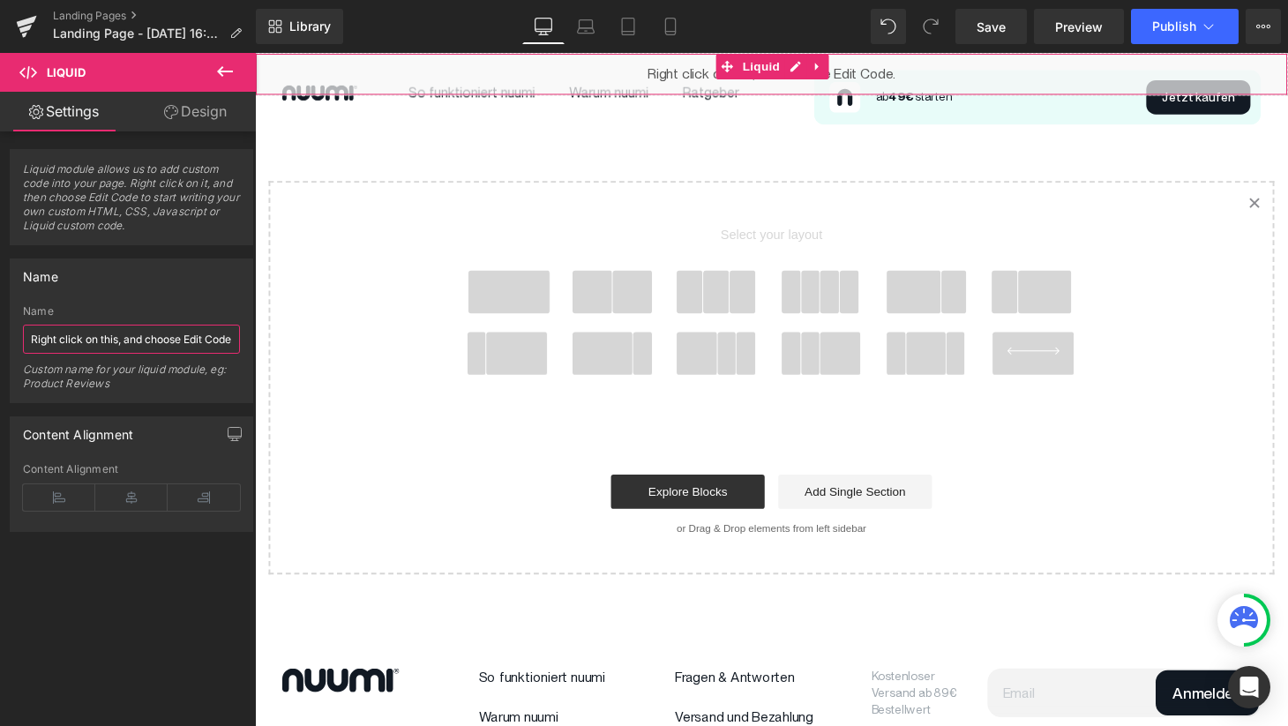
click at [80, 336] on input "Right click on this, and choose Edit Code." at bounding box center [131, 339] width 217 height 29
click at [106, 495] on icon at bounding box center [131, 497] width 72 height 26
click at [818, 67] on div "Liquid" at bounding box center [788, 75] width 1067 height 44
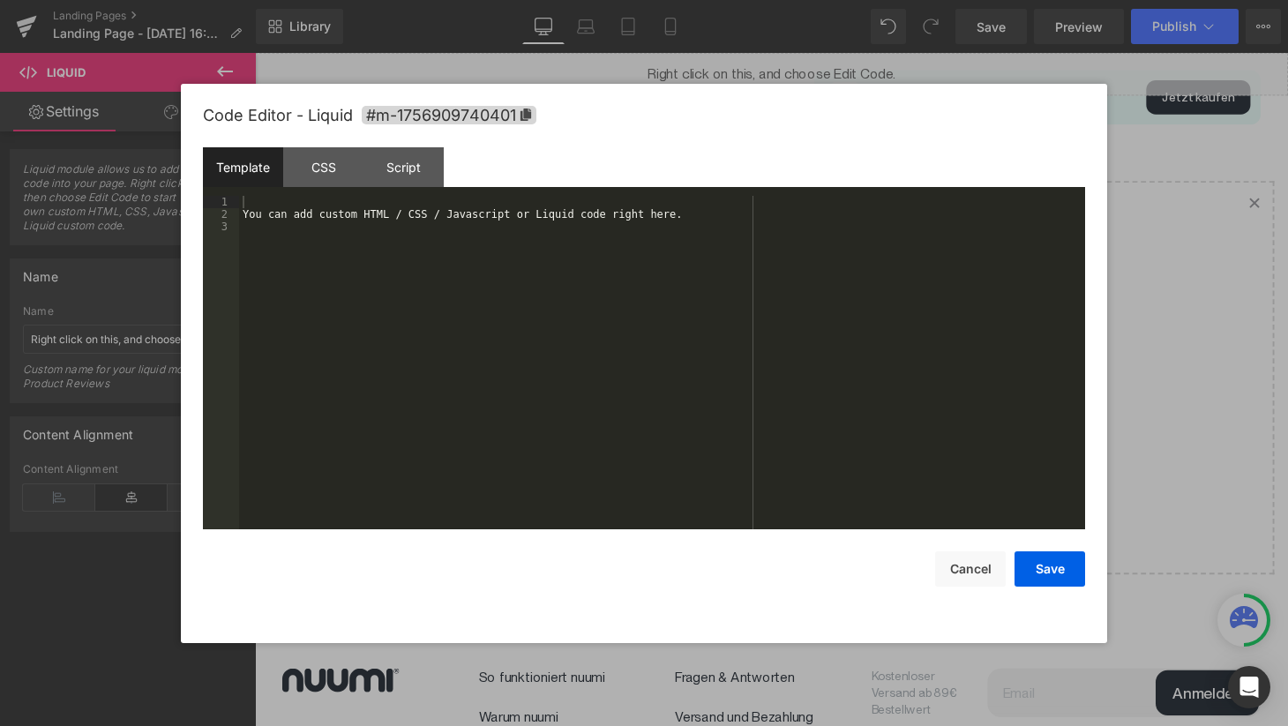
click at [637, 281] on div "You can add custom HTML / CSS / Javascript or Liquid code right here." at bounding box center [662, 375] width 846 height 358
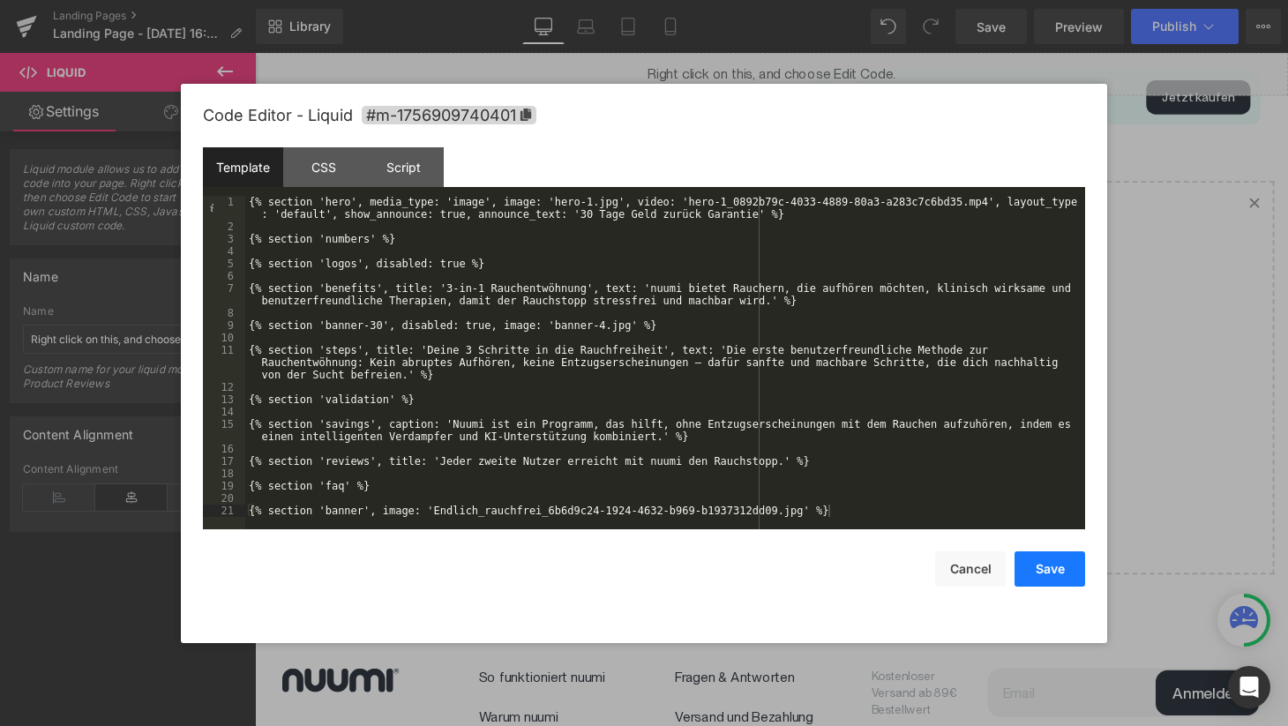
click at [1037, 569] on button "Save" at bounding box center [1049, 568] width 71 height 35
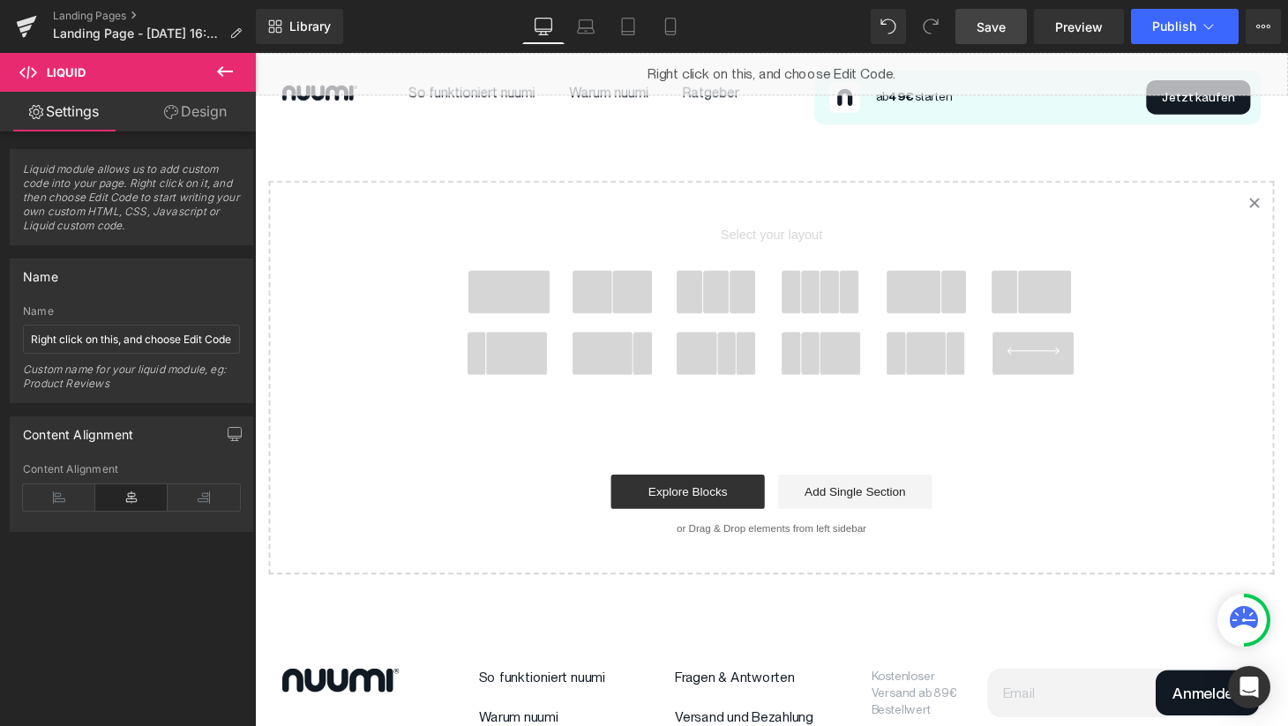
click at [1001, 30] on span "Save" at bounding box center [990, 27] width 29 height 19
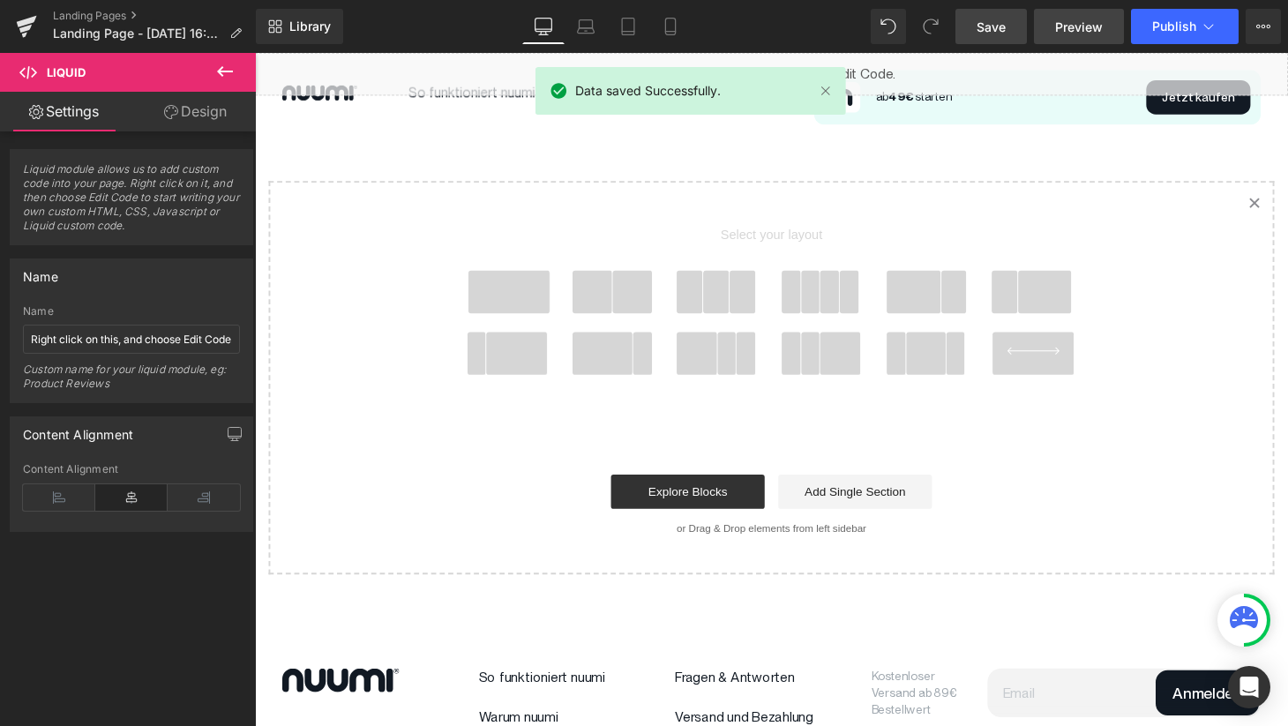
click at [1086, 37] on link "Preview" at bounding box center [1079, 26] width 90 height 35
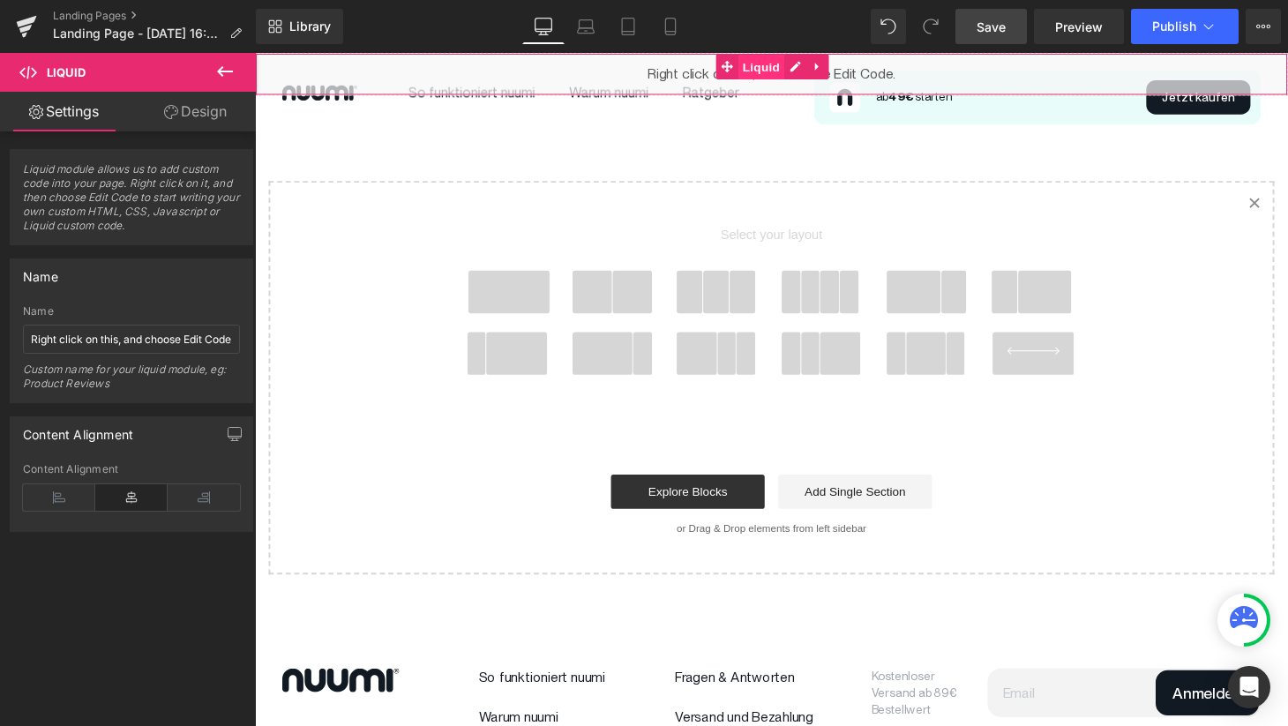
click at [781, 71] on span "Liquid" at bounding box center [778, 68] width 48 height 26
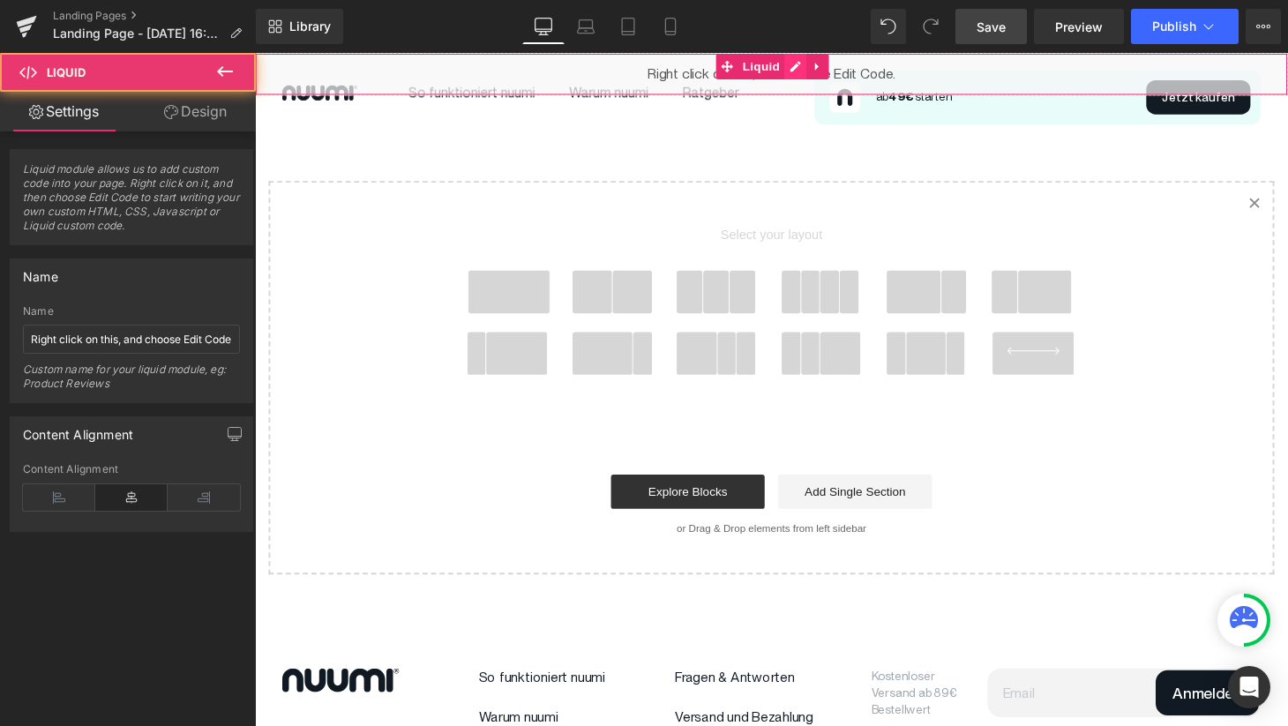
click at [808, 71] on div "Liquid" at bounding box center [788, 75] width 1067 height 44
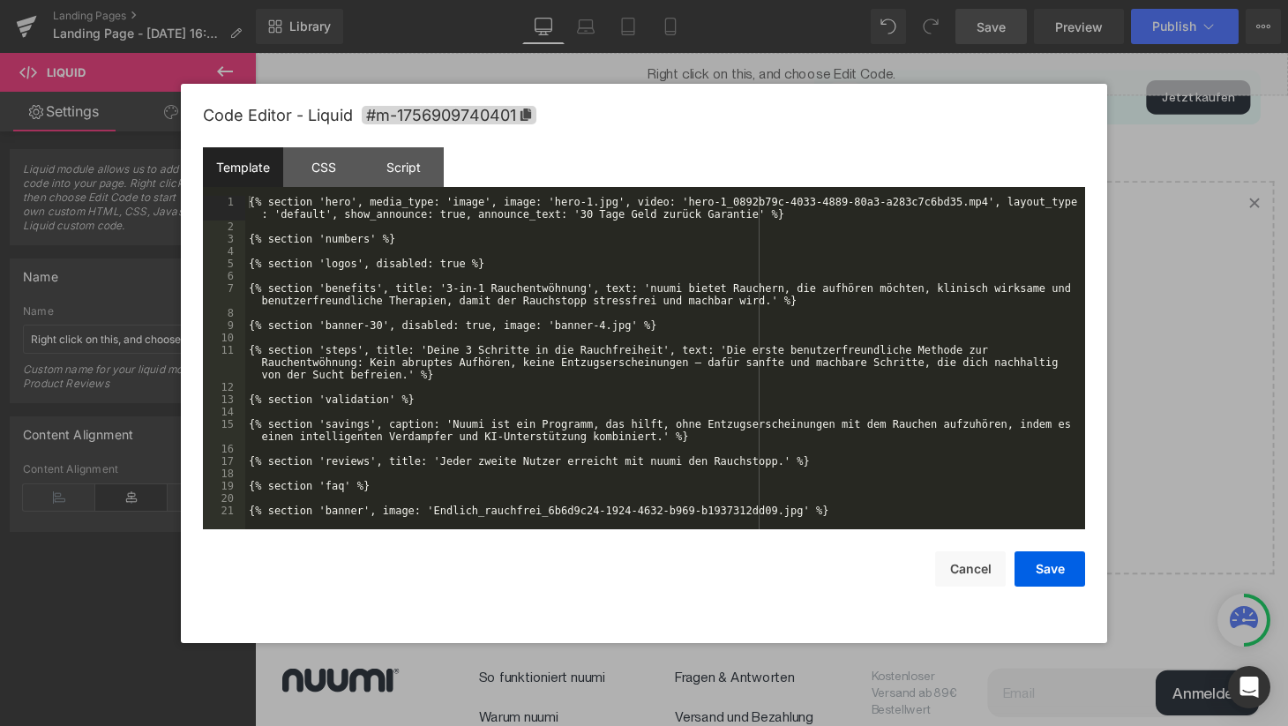
click at [595, 295] on div "{% section 'hero', media_type: 'image', image: 'hero-1.jpg', video: 'hero-1_089…" at bounding box center [665, 381] width 840 height 370
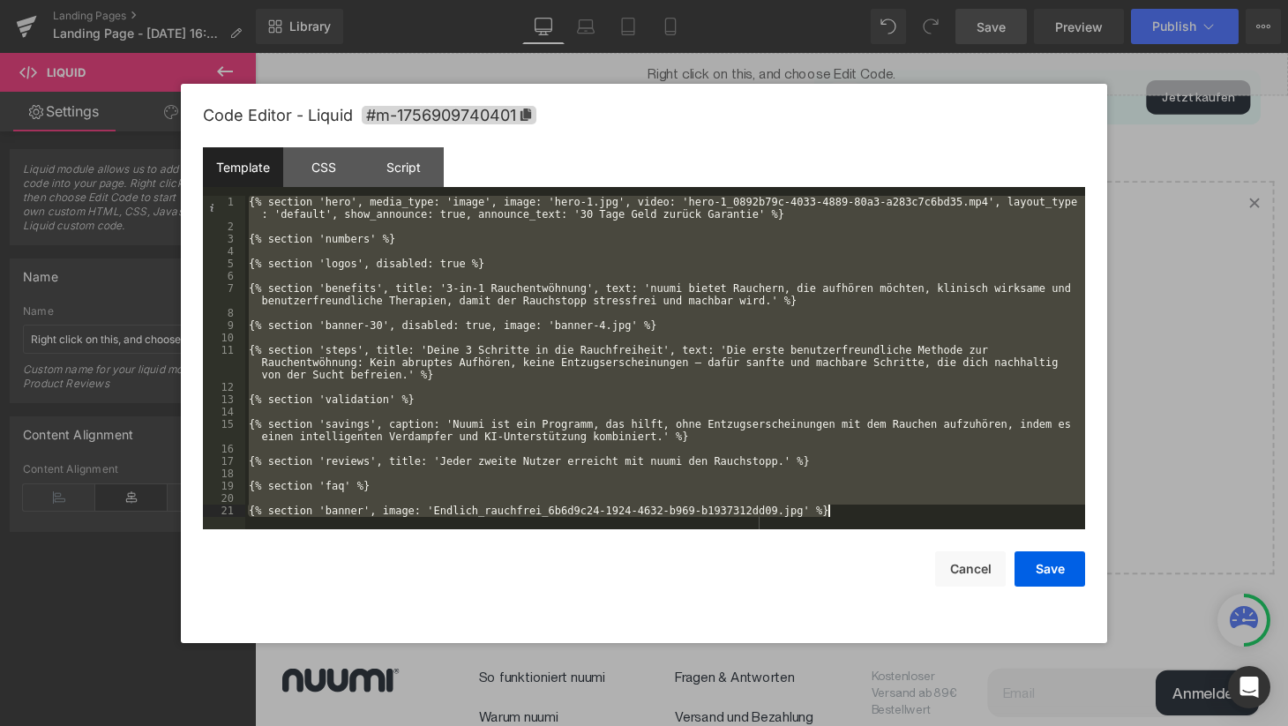
click at [581, 368] on div "{% section 'hero', media_type: 'image', image: 'hero-1.jpg', video: 'hero-1_089…" at bounding box center [665, 381] width 840 height 370
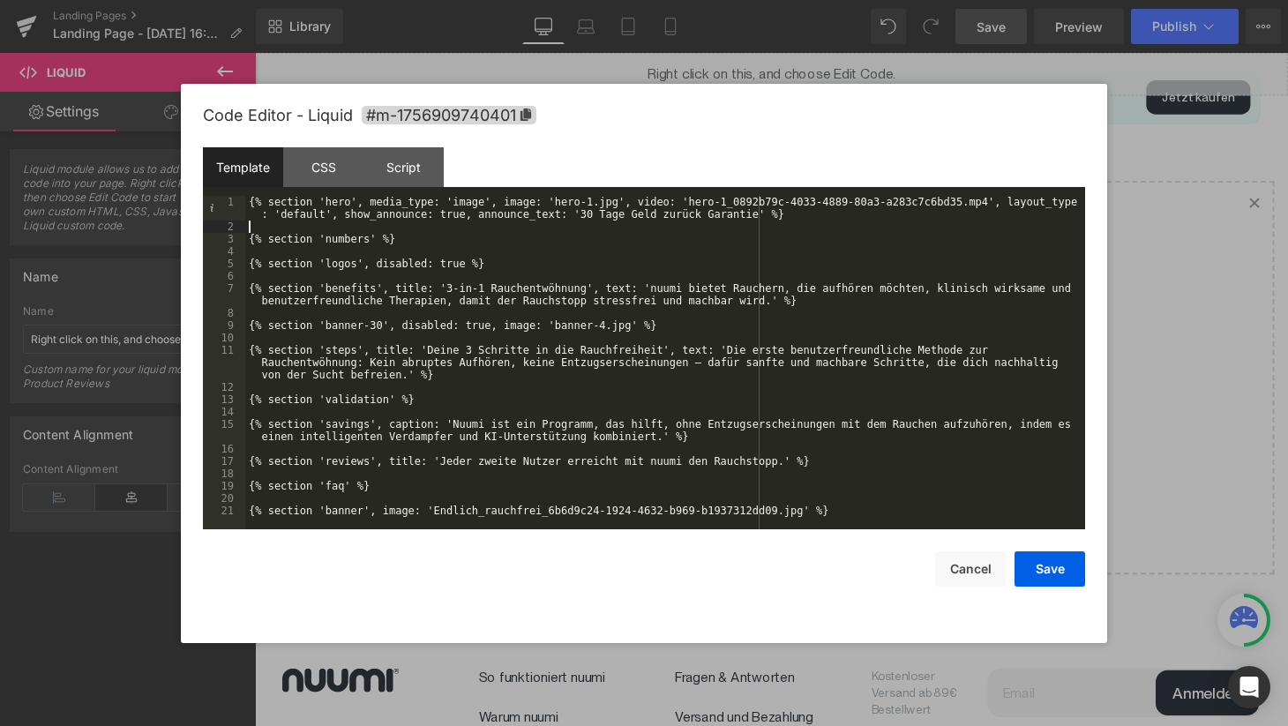
click at [368, 223] on div "{% section 'hero', media_type: 'image', image: 'hero-1.jpg', video: 'hero-1_089…" at bounding box center [665, 381] width 840 height 370
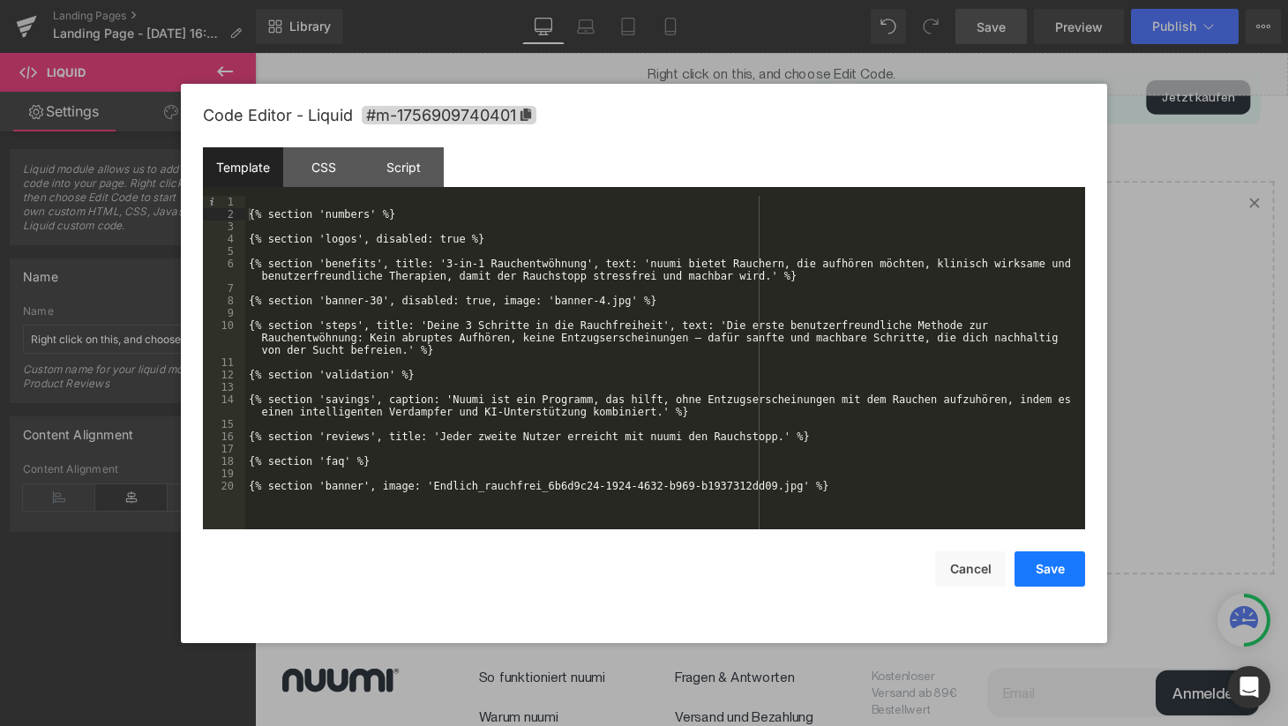
click at [1049, 560] on button "Save" at bounding box center [1049, 568] width 71 height 35
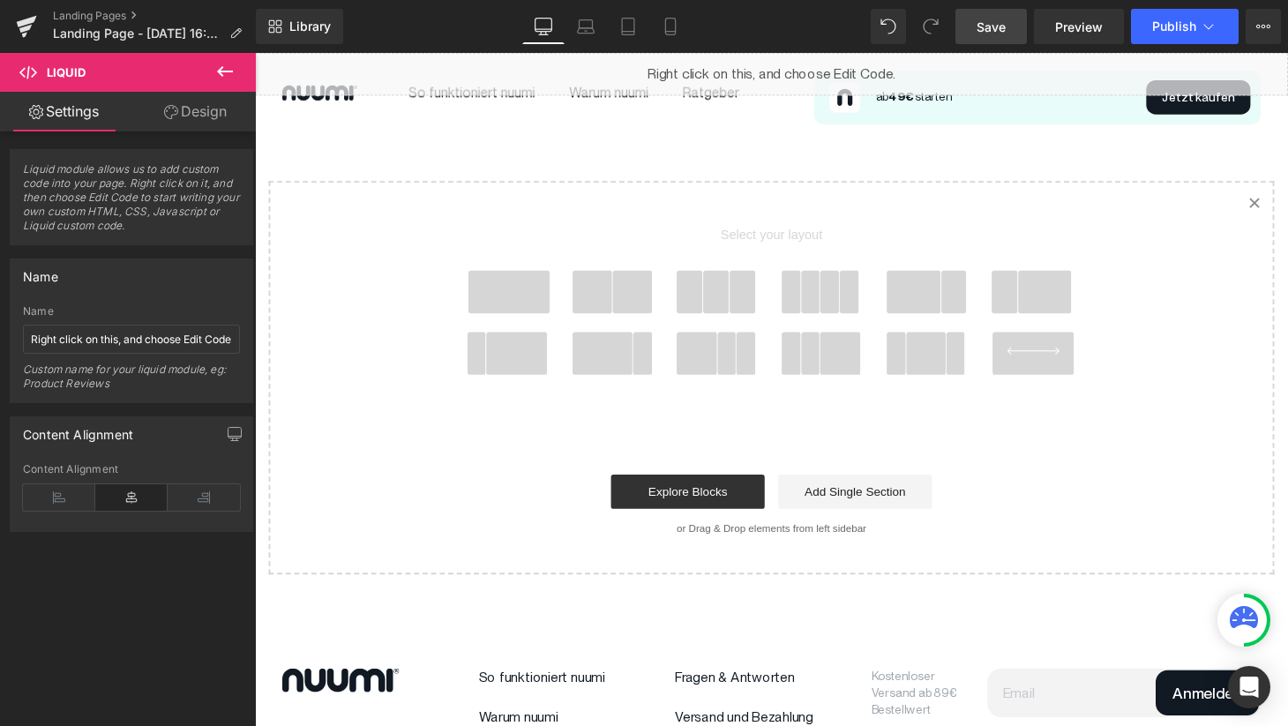
click at [993, 31] on span "Save" at bounding box center [990, 27] width 29 height 19
click at [1055, 15] on link "Preview" at bounding box center [1079, 26] width 90 height 35
click at [991, 28] on span "Save" at bounding box center [990, 27] width 29 height 19
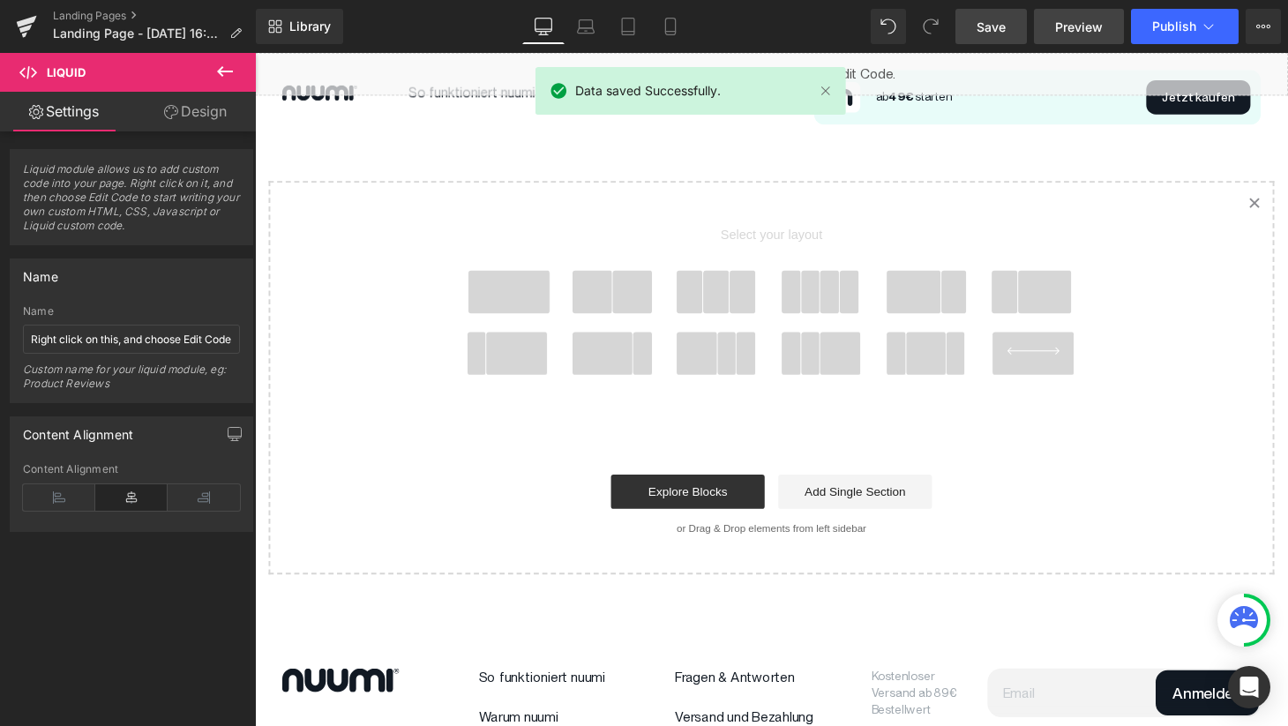
click at [1061, 32] on span "Preview" at bounding box center [1079, 27] width 48 height 19
